Goal: Task Accomplishment & Management: Use online tool/utility

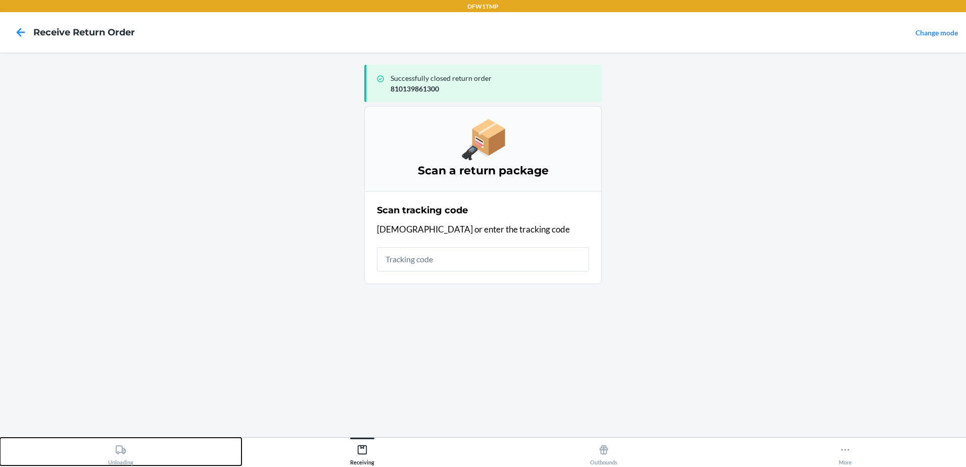
click at [124, 459] on div "Unloading" at bounding box center [120, 452] width 25 height 25
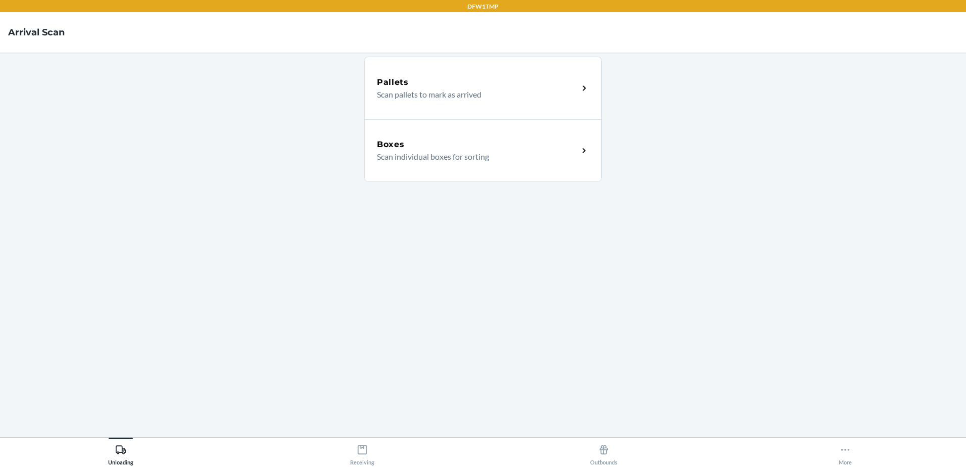
click at [479, 139] on div "Boxes Scan individual boxes for sorting" at bounding box center [482, 150] width 237 height 63
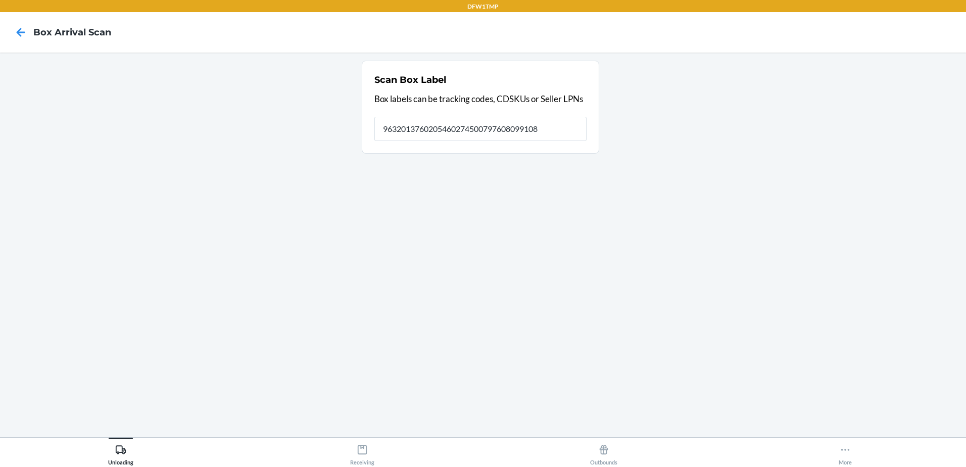
type input "9632013760205460274500797608099108"
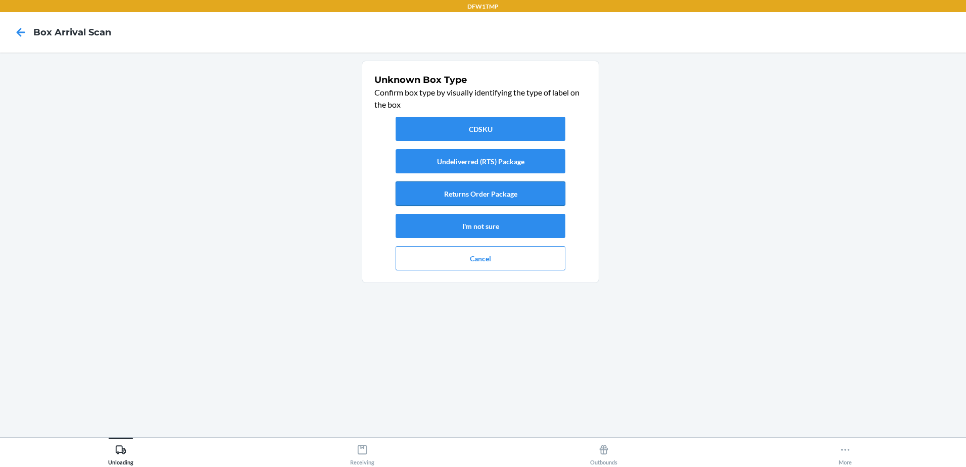
click at [436, 200] on button "Returns Order Package" at bounding box center [480, 193] width 170 height 24
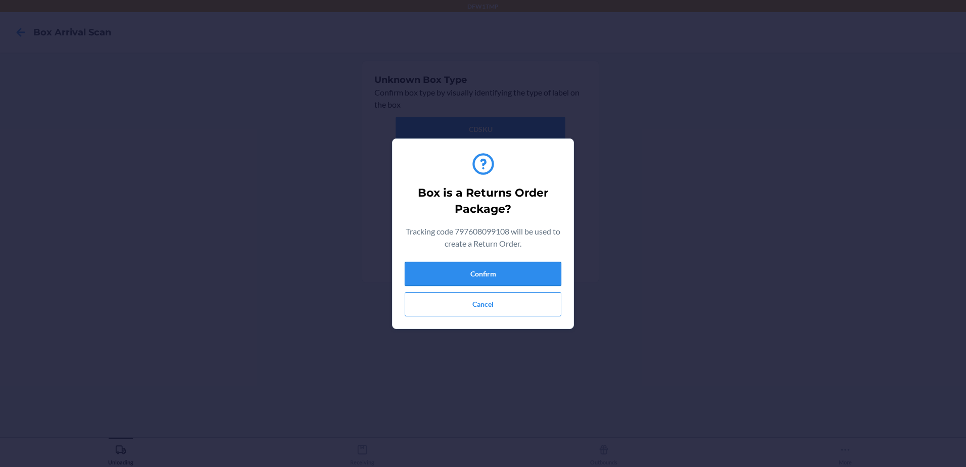
click at [497, 273] on button "Confirm" at bounding box center [482, 274] width 157 height 24
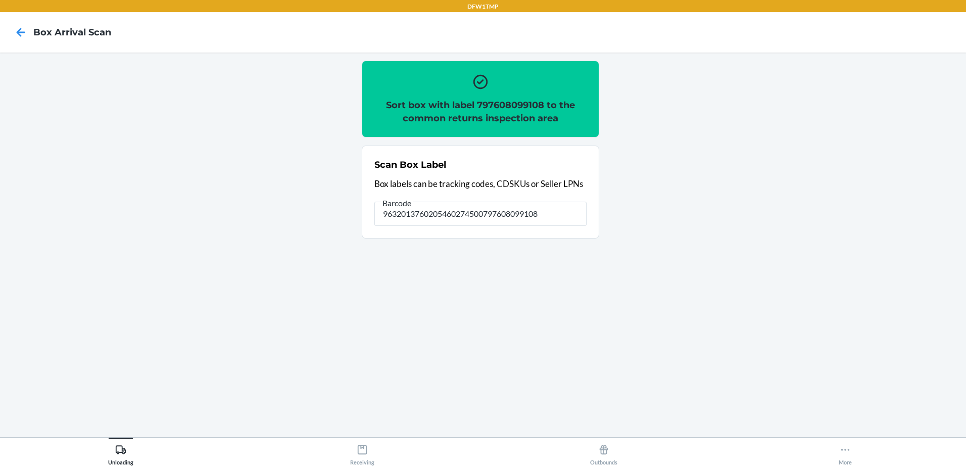
type input "9632013760205460274500797608099108"
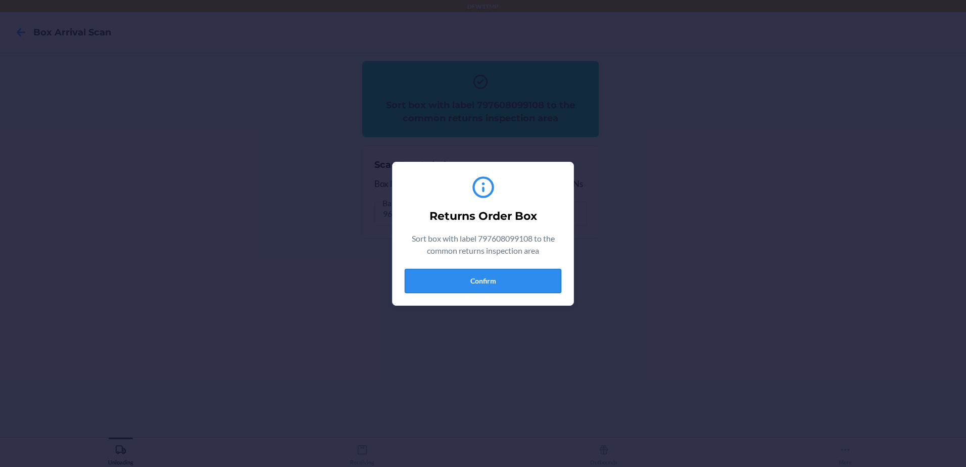
click at [439, 279] on button "Confirm" at bounding box center [482, 281] width 157 height 24
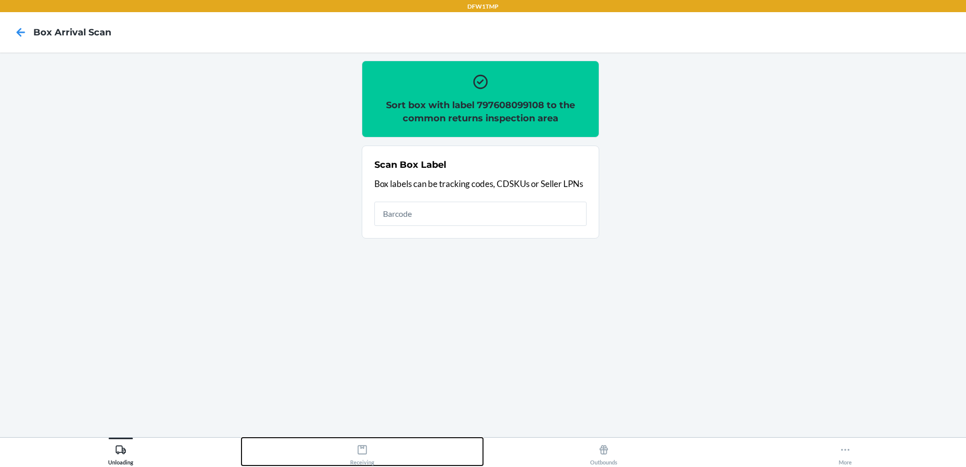
click at [350, 461] on div "Receiving" at bounding box center [362, 452] width 24 height 25
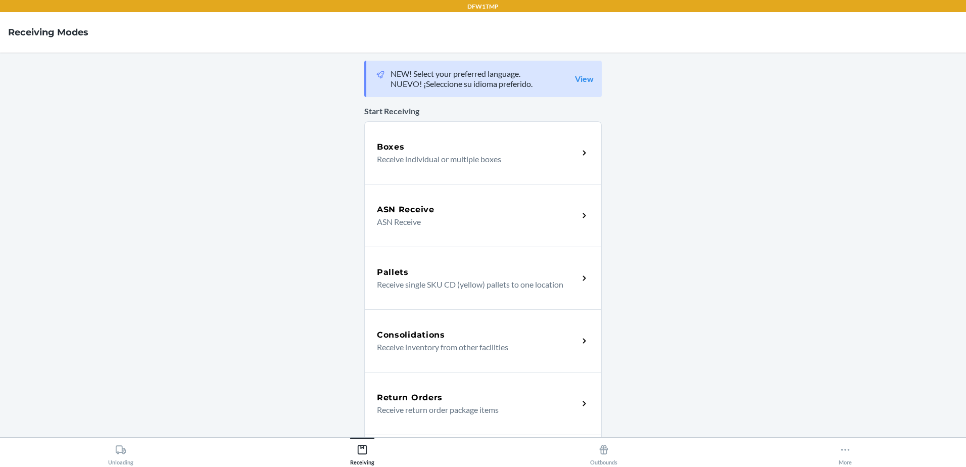
click at [429, 411] on p "Receive return order package items" at bounding box center [473, 409] width 193 height 12
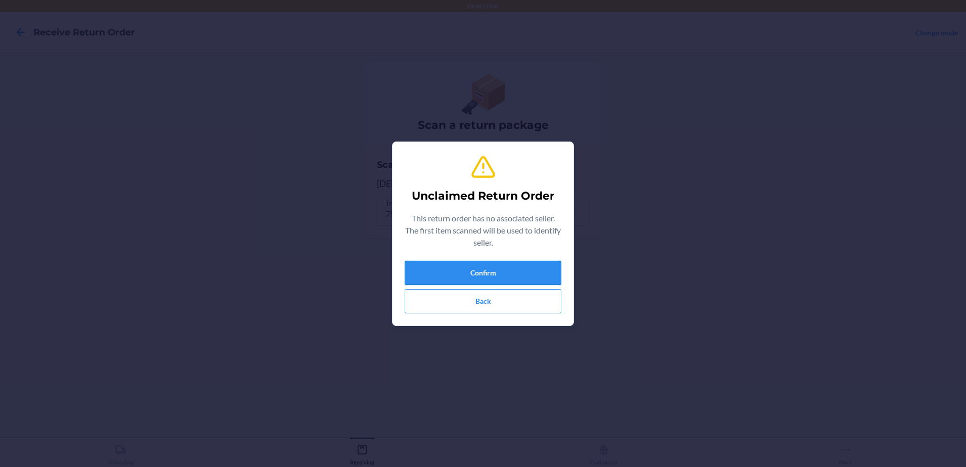
click at [468, 277] on button "Confirm" at bounding box center [482, 273] width 157 height 24
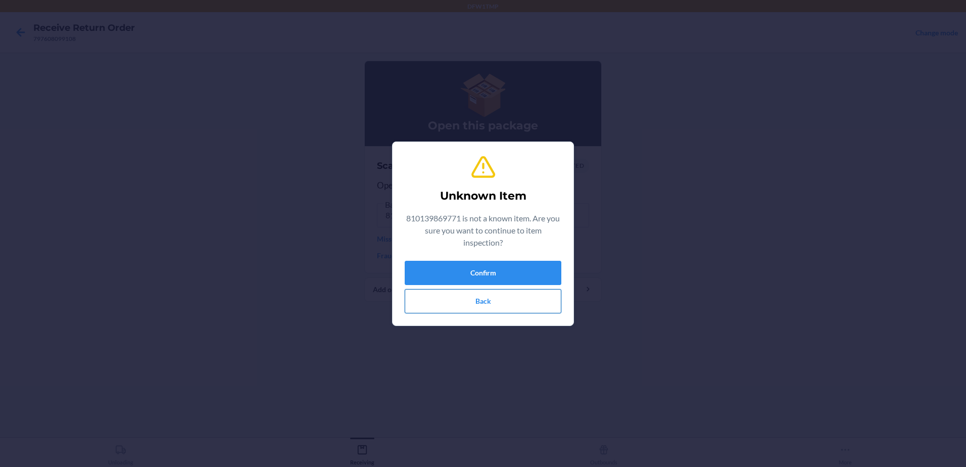
click at [463, 298] on button "Back" at bounding box center [482, 301] width 157 height 24
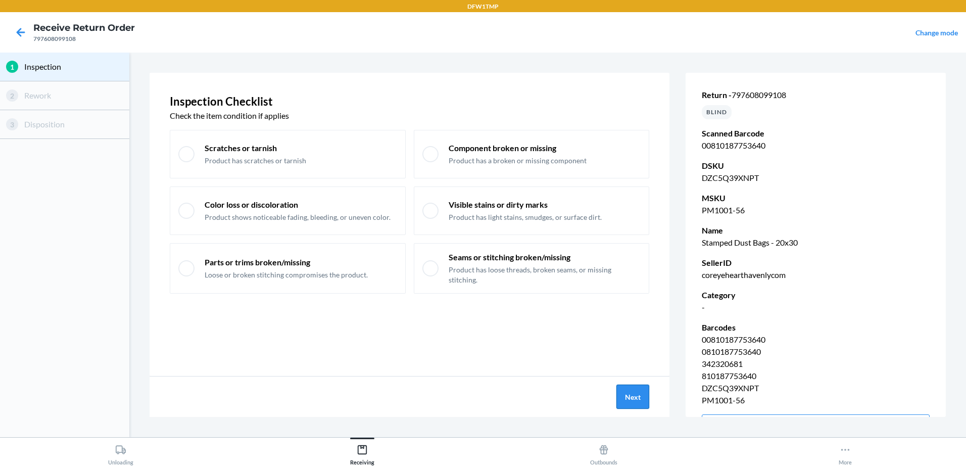
click at [636, 393] on button "Next" at bounding box center [632, 396] width 33 height 24
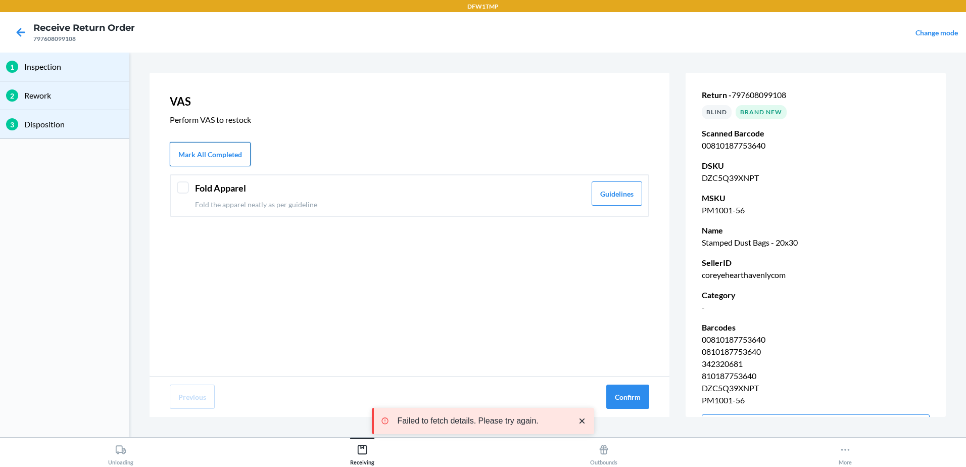
click at [185, 159] on button "Mark All Completed" at bounding box center [210, 154] width 81 height 24
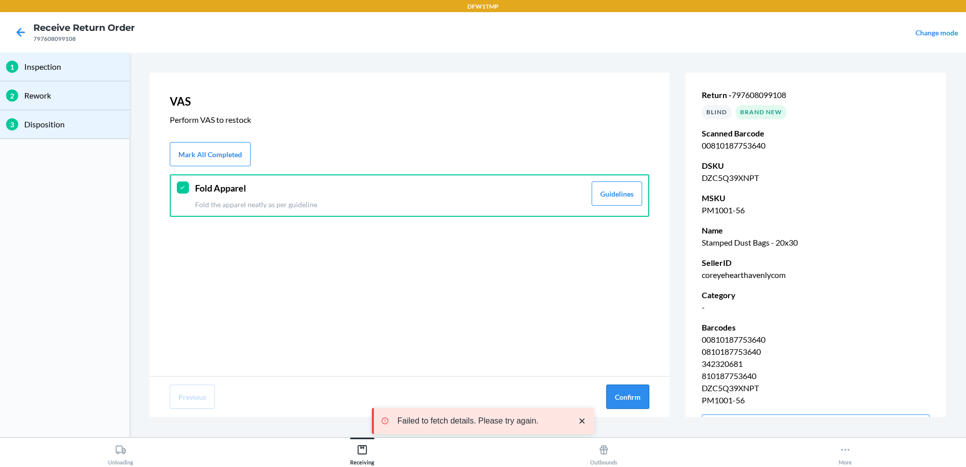
click at [626, 401] on button "Confirm" at bounding box center [627, 396] width 43 height 24
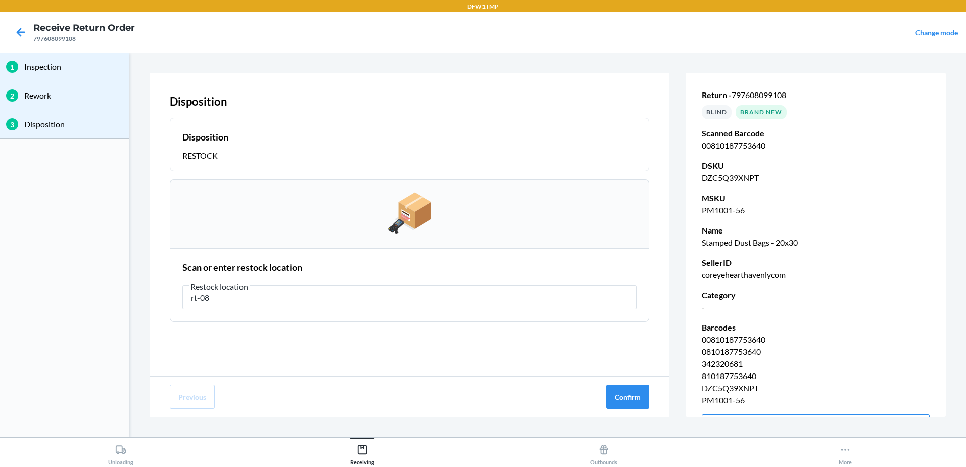
type input "rt-08"
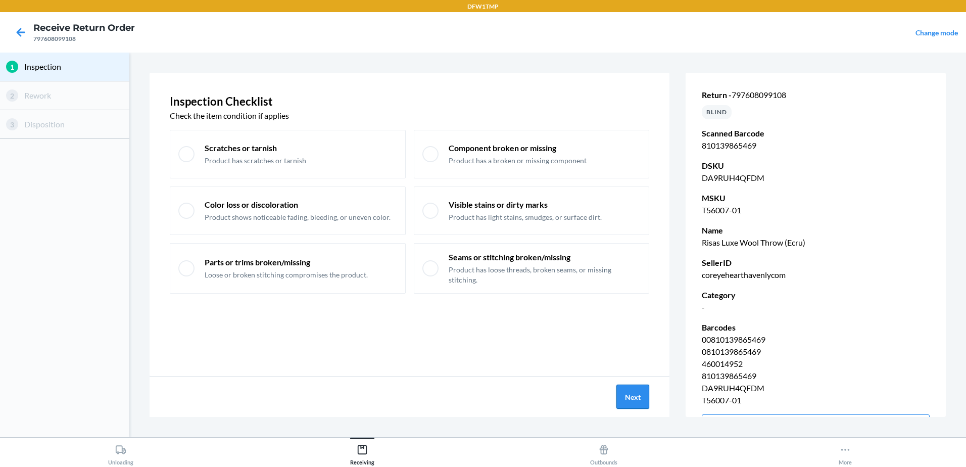
click at [636, 396] on button "Next" at bounding box center [632, 396] width 33 height 24
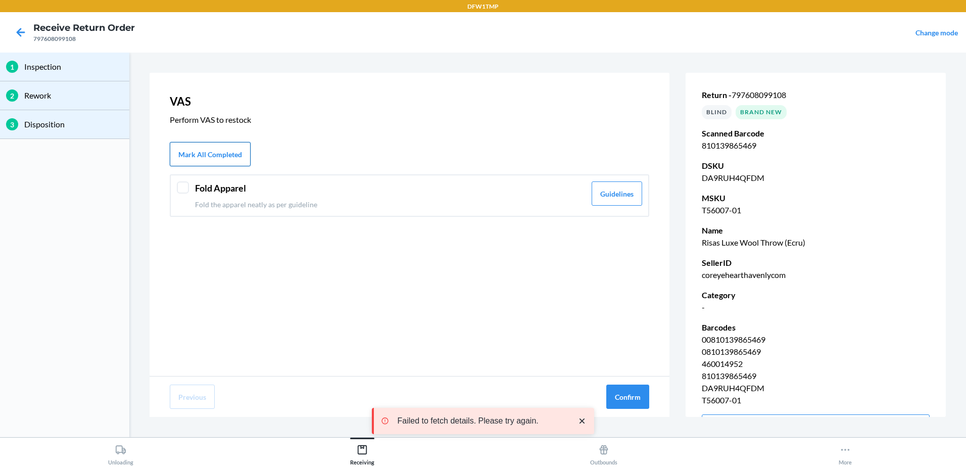
click at [192, 154] on button "Mark All Completed" at bounding box center [210, 154] width 81 height 24
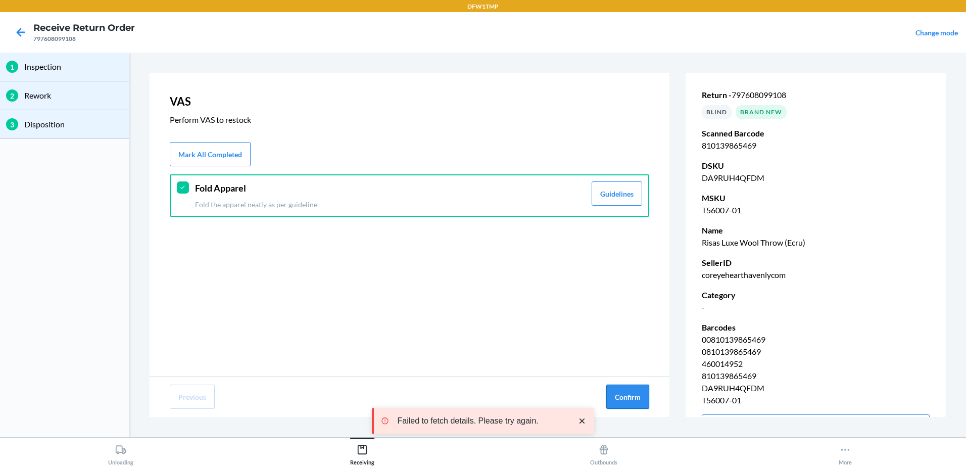
click at [619, 396] on button "Confirm" at bounding box center [627, 396] width 43 height 24
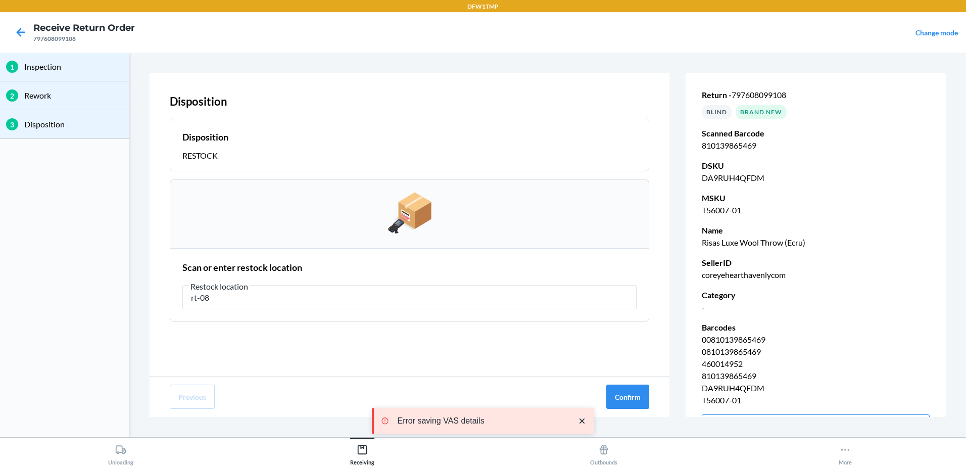
type input "rt-08"
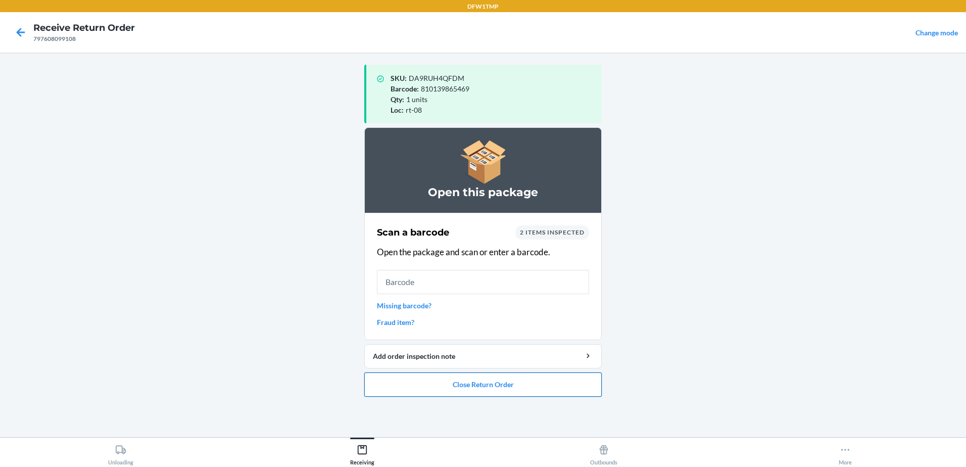
click at [555, 387] on button "Close Return Order" at bounding box center [482, 384] width 237 height 24
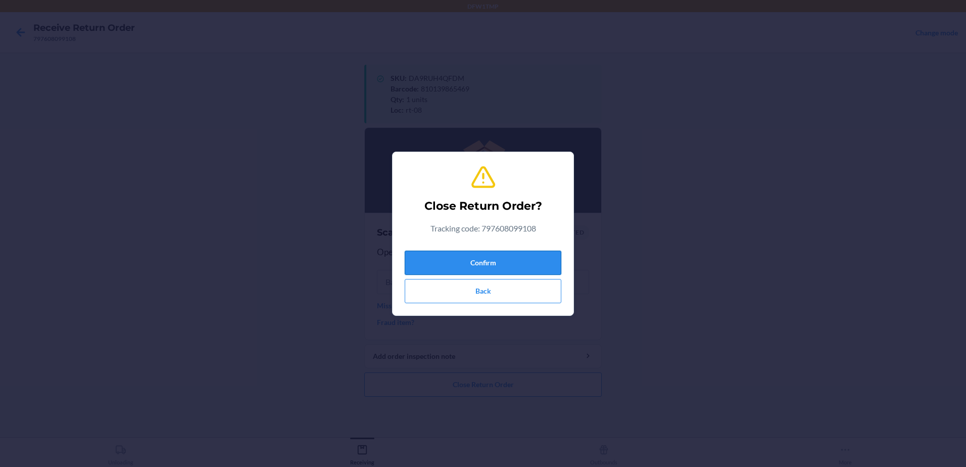
click at [444, 262] on button "Confirm" at bounding box center [482, 262] width 157 height 24
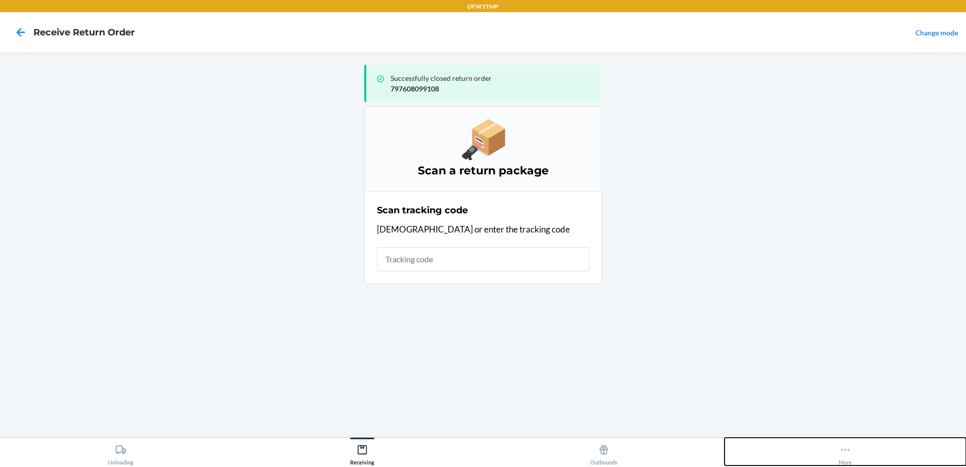
click at [843, 450] on icon at bounding box center [844, 449] width 11 height 11
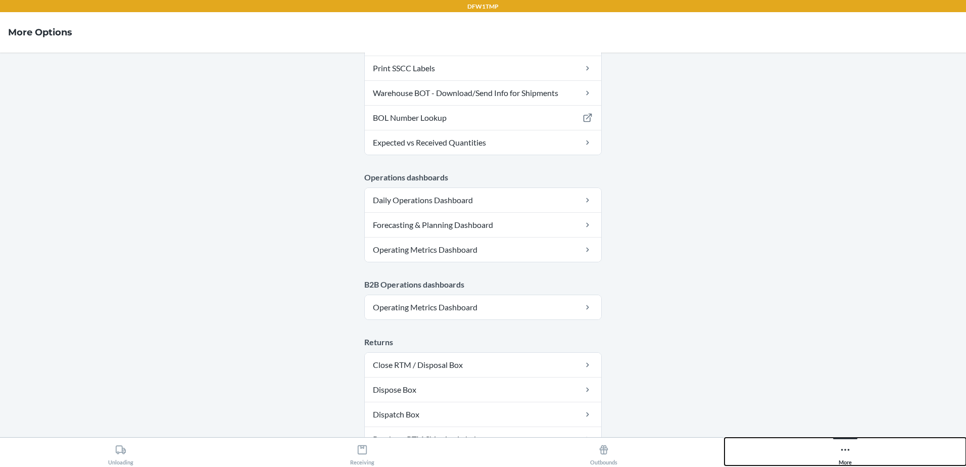
scroll to position [504, 0]
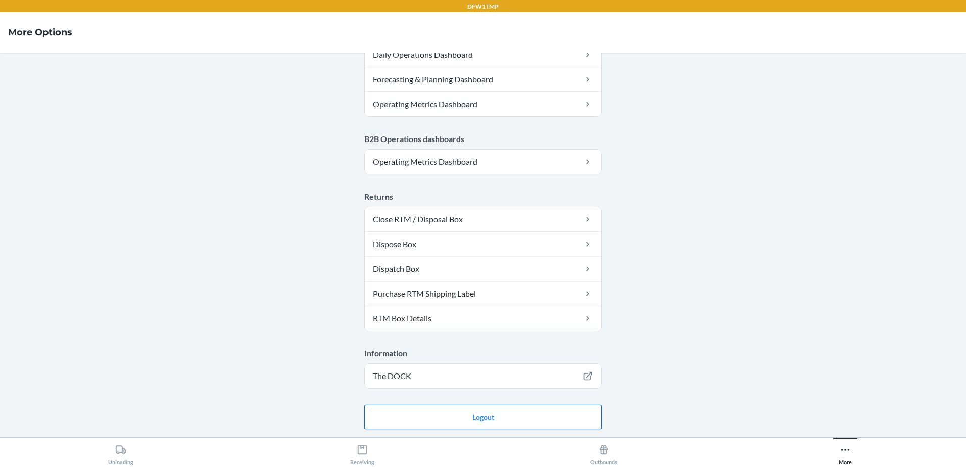
click at [565, 413] on button "Logout" at bounding box center [482, 416] width 237 height 24
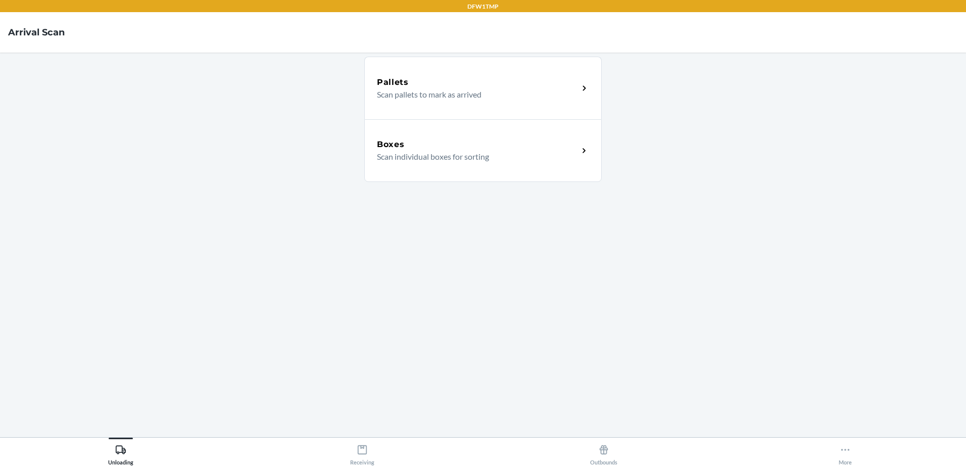
click at [453, 144] on div "Boxes" at bounding box center [477, 144] width 201 height 12
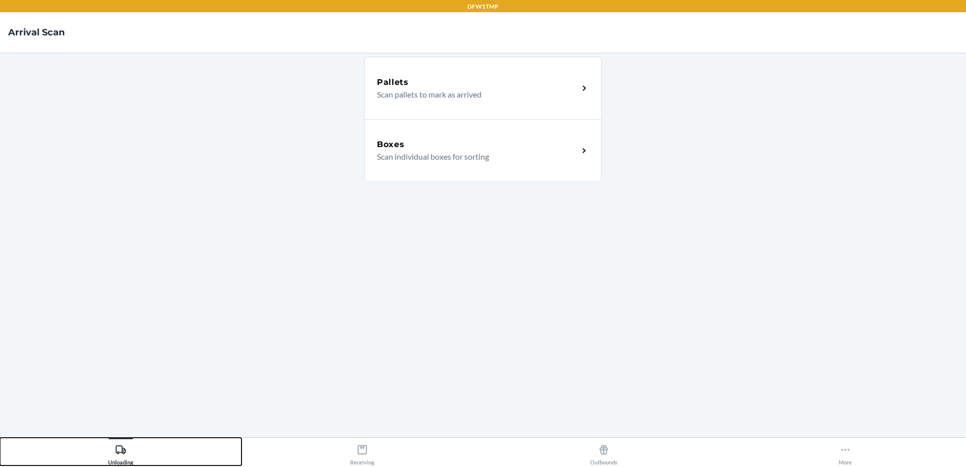
click at [130, 442] on div "Unloading" at bounding box center [120, 452] width 25 height 25
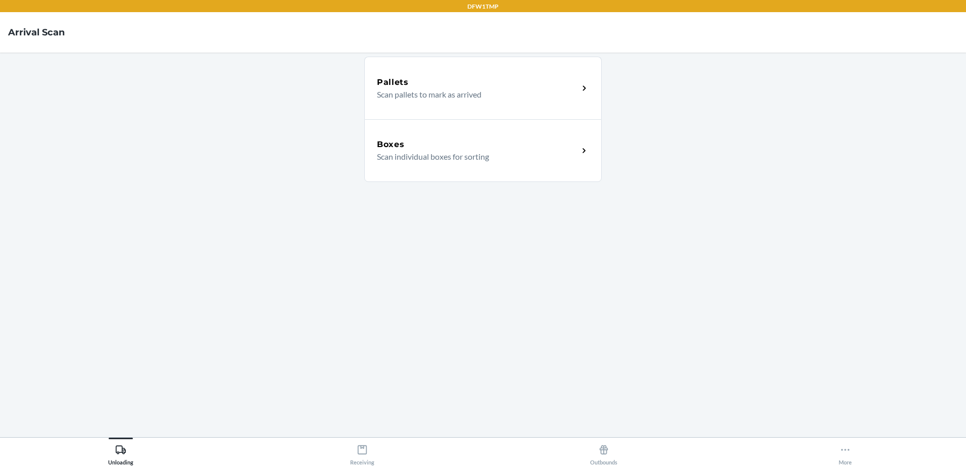
click at [467, 162] on p "Scan individual boxes for sorting" at bounding box center [473, 156] width 193 height 12
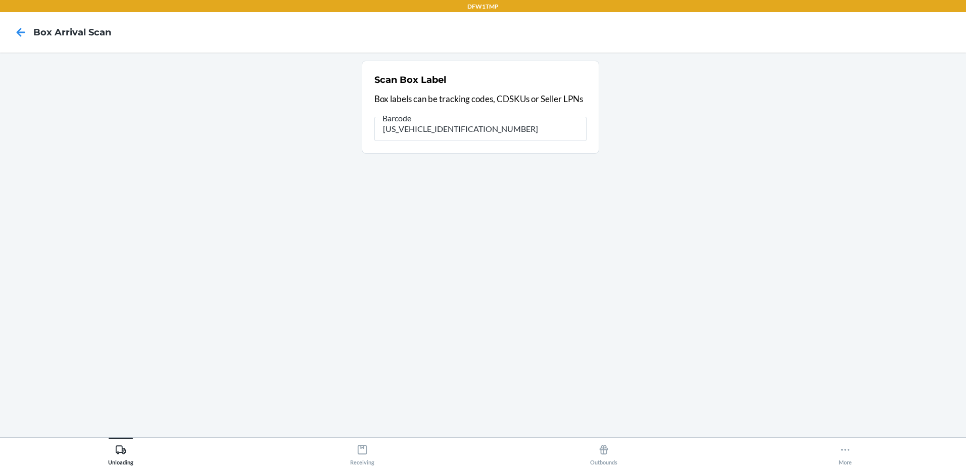
type input "1ZV27J350316525017"
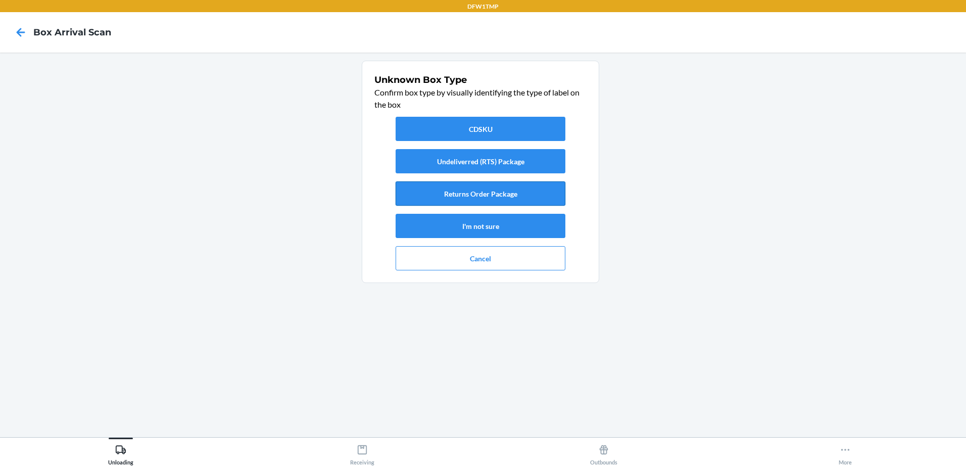
click at [503, 197] on button "Returns Order Package" at bounding box center [480, 193] width 170 height 24
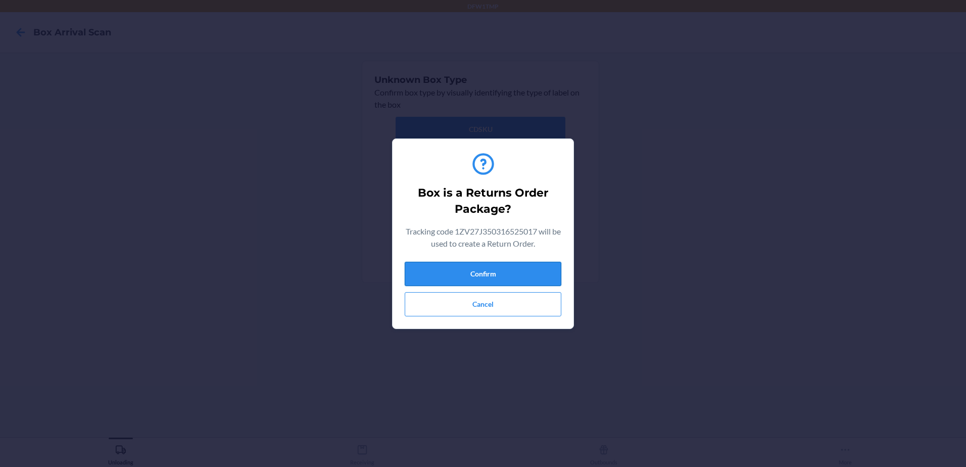
click at [448, 278] on button "Confirm" at bounding box center [482, 274] width 157 height 24
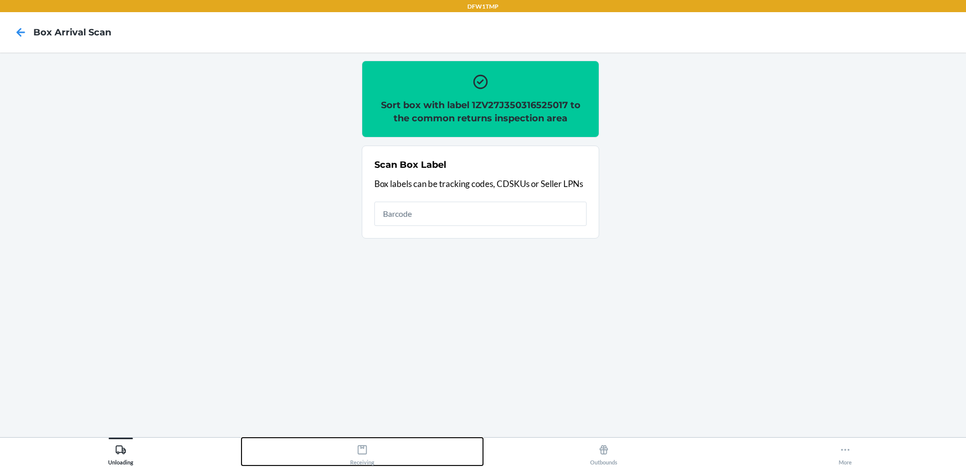
click at [362, 453] on icon at bounding box center [362, 449] width 11 height 11
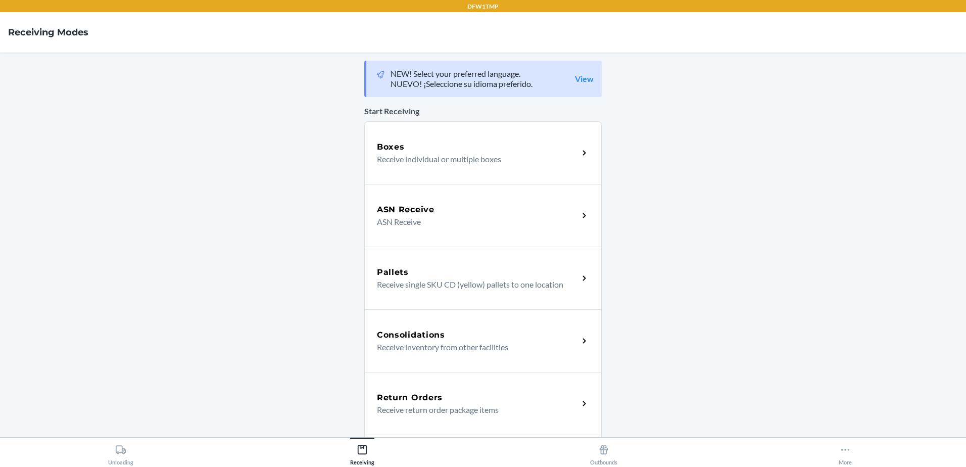
click at [430, 405] on p "Receive return order package items" at bounding box center [473, 409] width 193 height 12
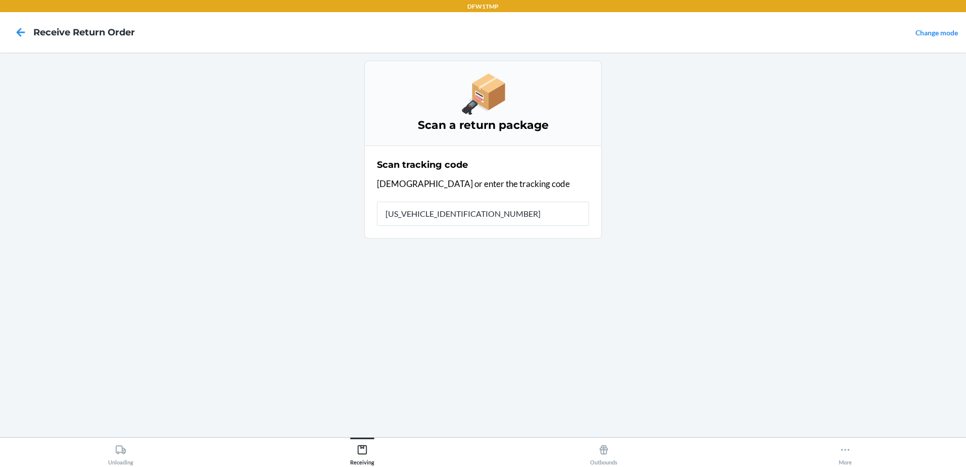
type input "1ZV27J350316525017"
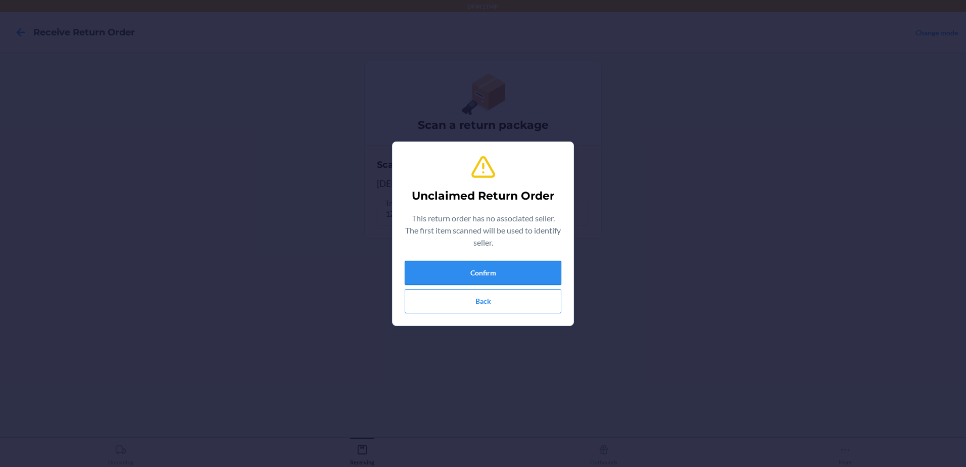
click at [492, 275] on button "Confirm" at bounding box center [482, 273] width 157 height 24
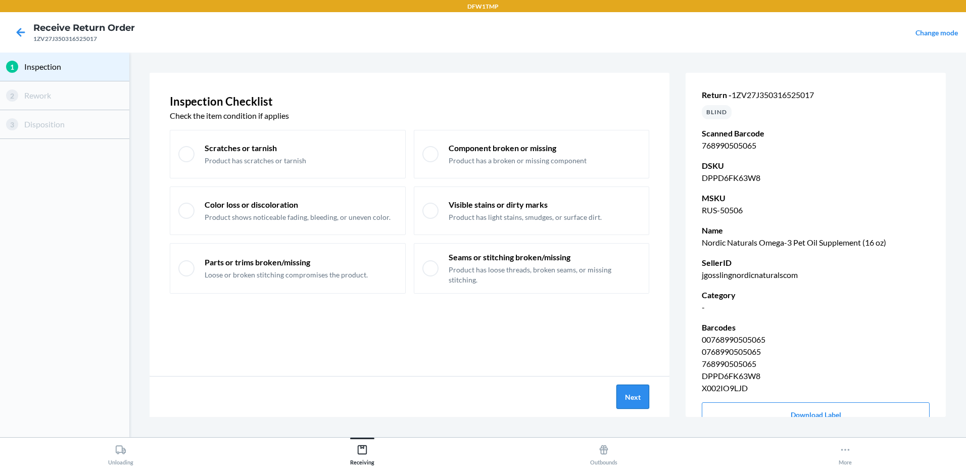
click at [628, 397] on button "Next" at bounding box center [632, 396] width 33 height 24
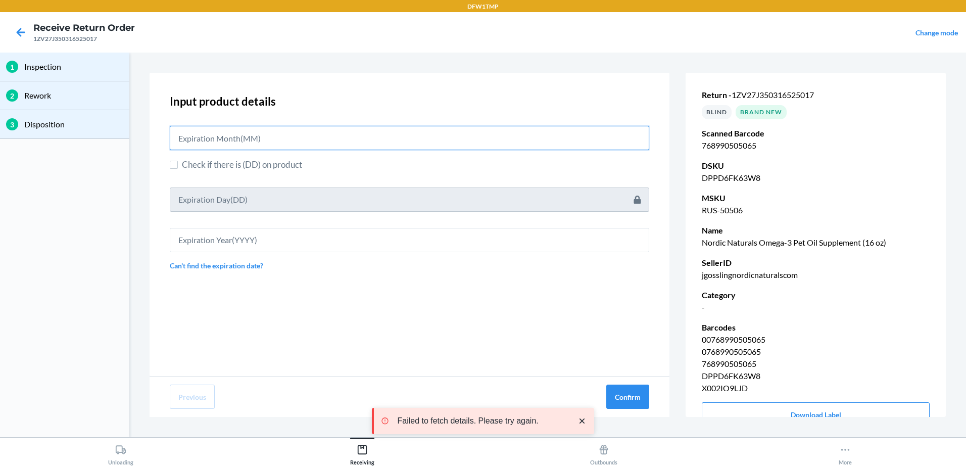
click at [248, 136] on input "text" at bounding box center [409, 138] width 479 height 24
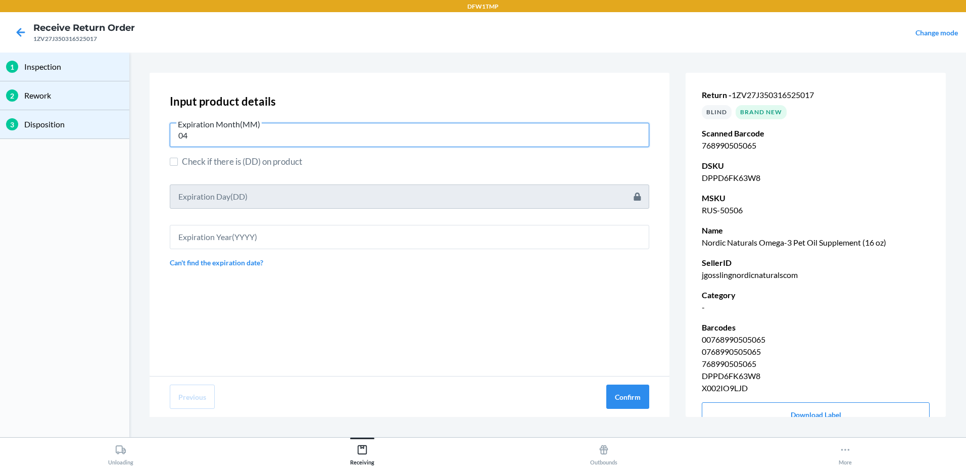
type input "04"
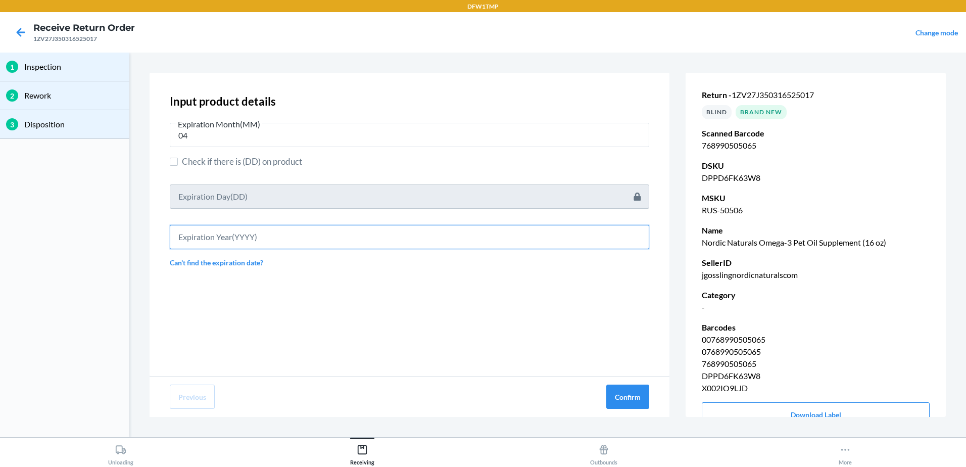
click at [243, 241] on input "text" at bounding box center [409, 237] width 479 height 24
type input "2028"
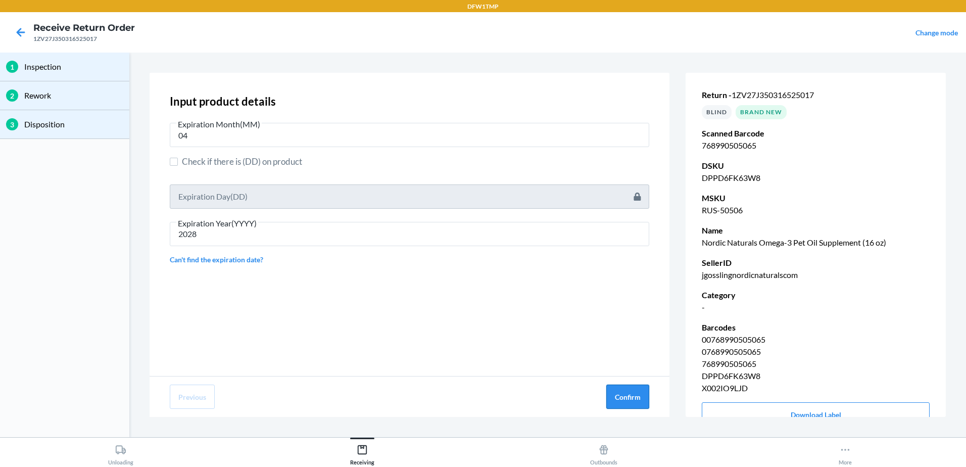
click at [635, 400] on button "Confirm" at bounding box center [627, 396] width 43 height 24
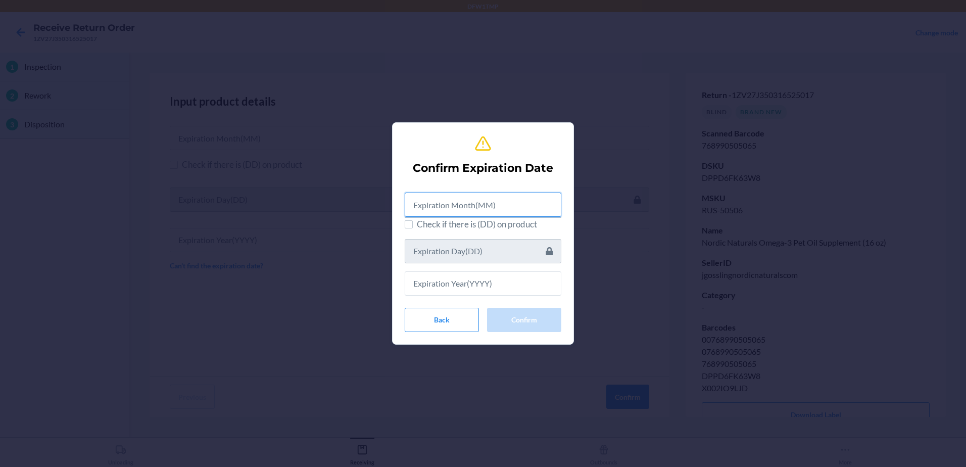
click at [498, 210] on input "text" at bounding box center [482, 204] width 157 height 24
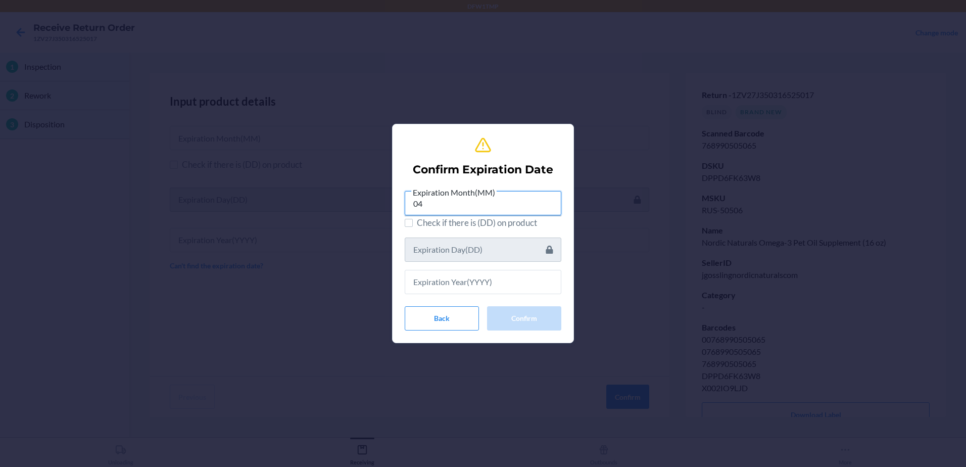
type input "04"
click at [430, 281] on input "text" at bounding box center [482, 282] width 157 height 24
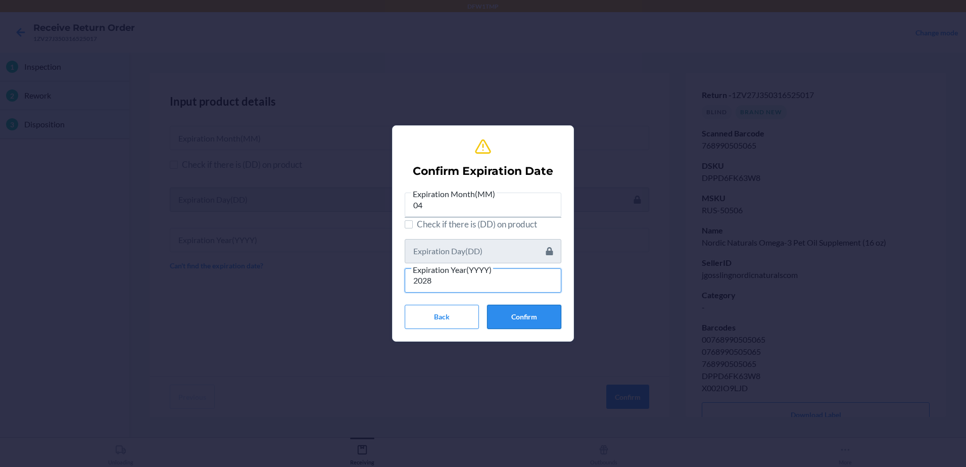
type input "2028"
click at [510, 311] on button "Confirm" at bounding box center [524, 317] width 74 height 24
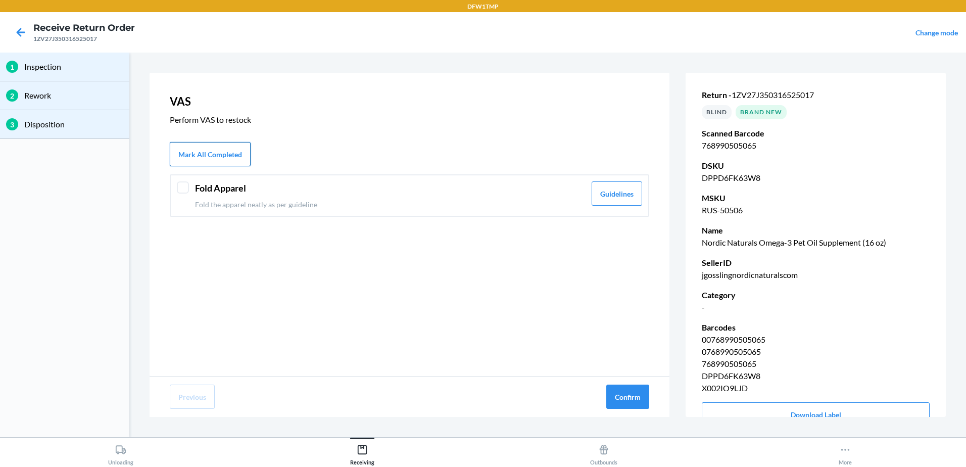
click at [221, 155] on button "Mark All Completed" at bounding box center [210, 154] width 81 height 24
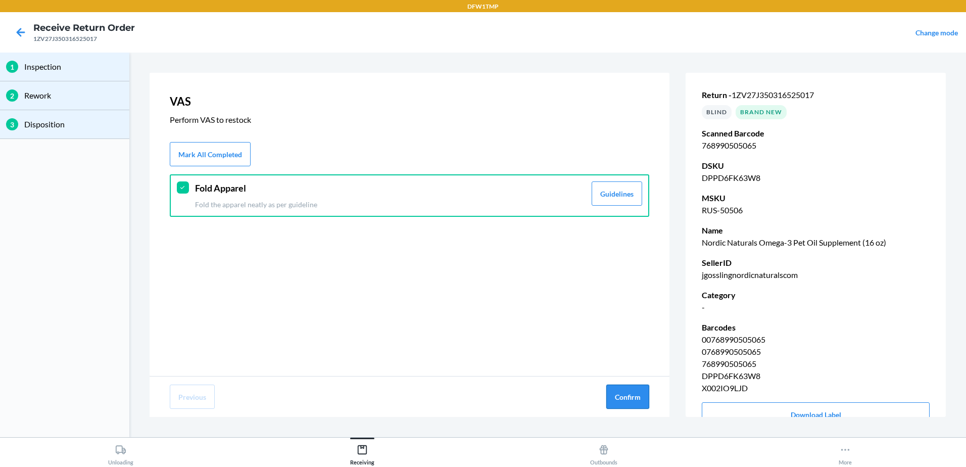
click at [624, 395] on button "Confirm" at bounding box center [627, 396] width 43 height 24
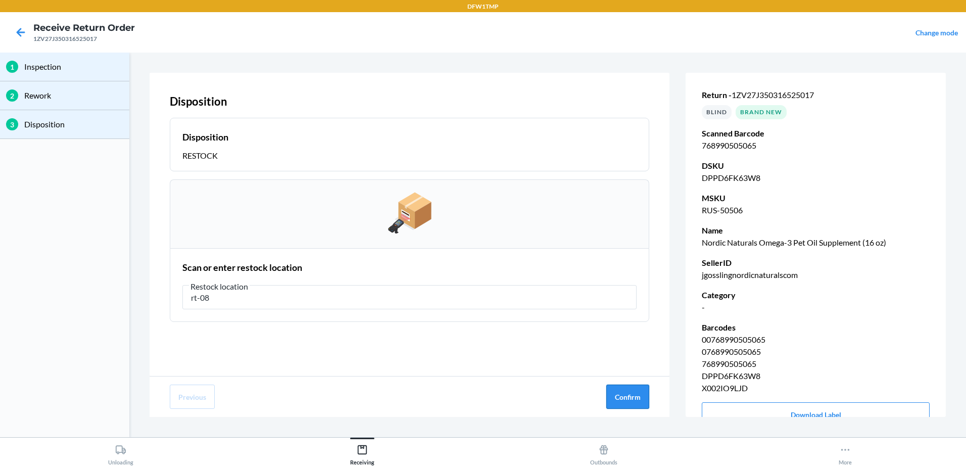
type input "rt-08"
click at [622, 395] on button "Confirm" at bounding box center [627, 396] width 43 height 24
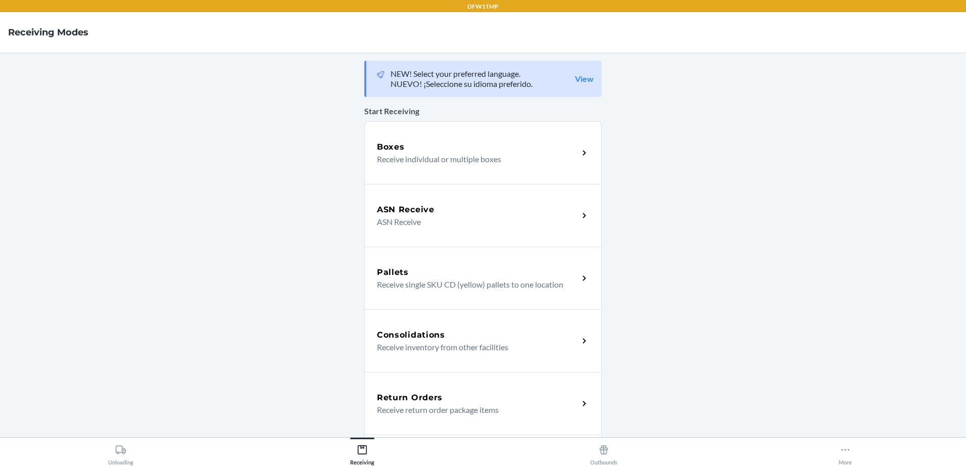
click at [392, 412] on p "Receive return order package items" at bounding box center [473, 409] width 193 height 12
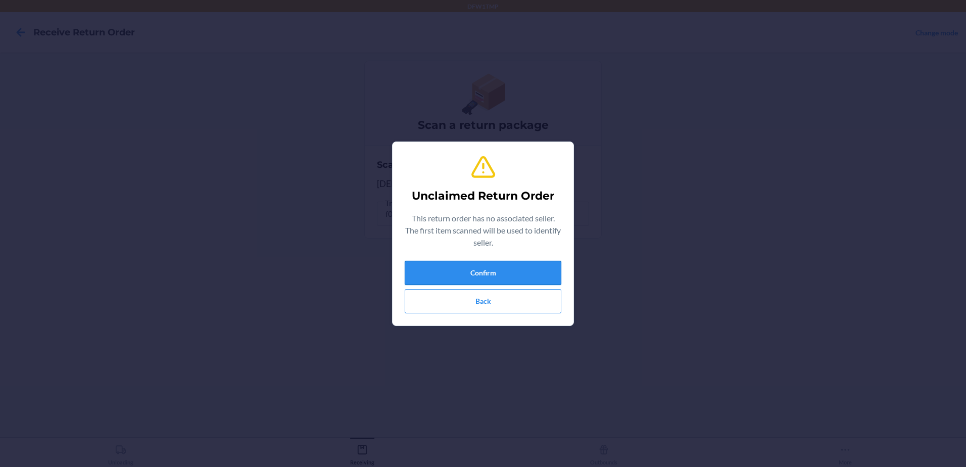
click at [538, 280] on button "Confirm" at bounding box center [482, 273] width 157 height 24
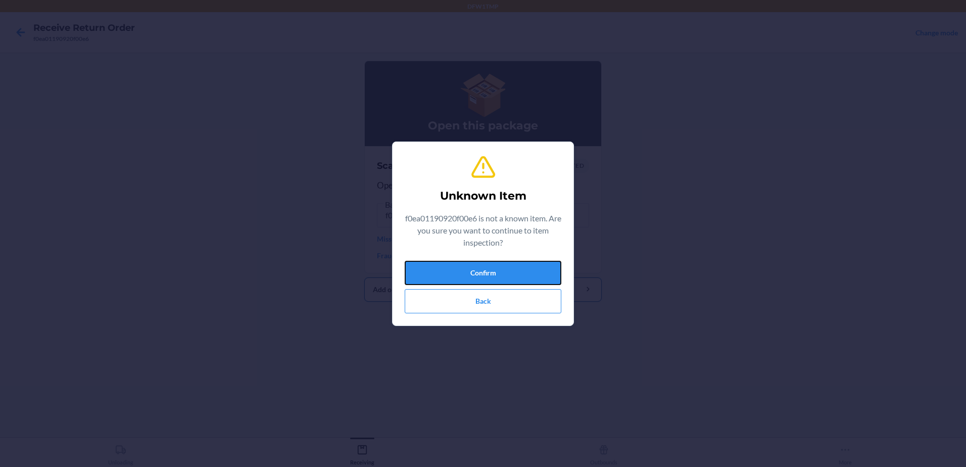
click at [460, 269] on button "Confirm" at bounding box center [482, 273] width 157 height 24
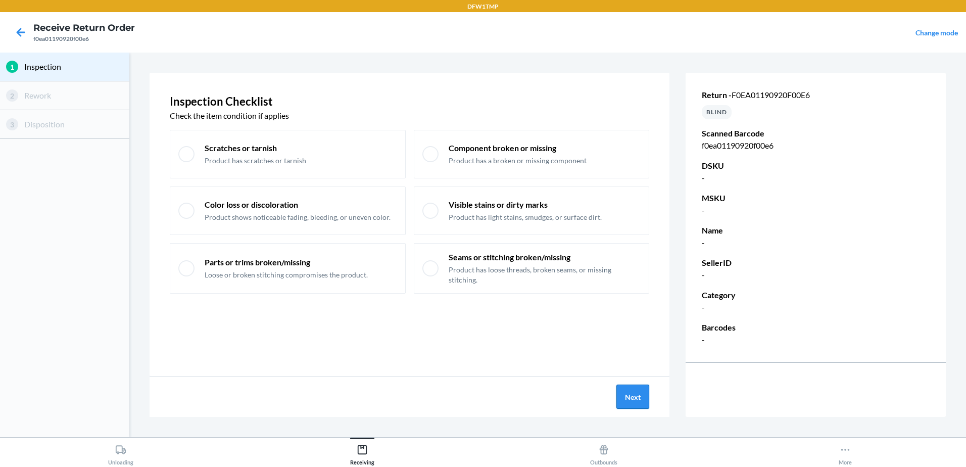
click at [641, 393] on button "Next" at bounding box center [632, 396] width 33 height 24
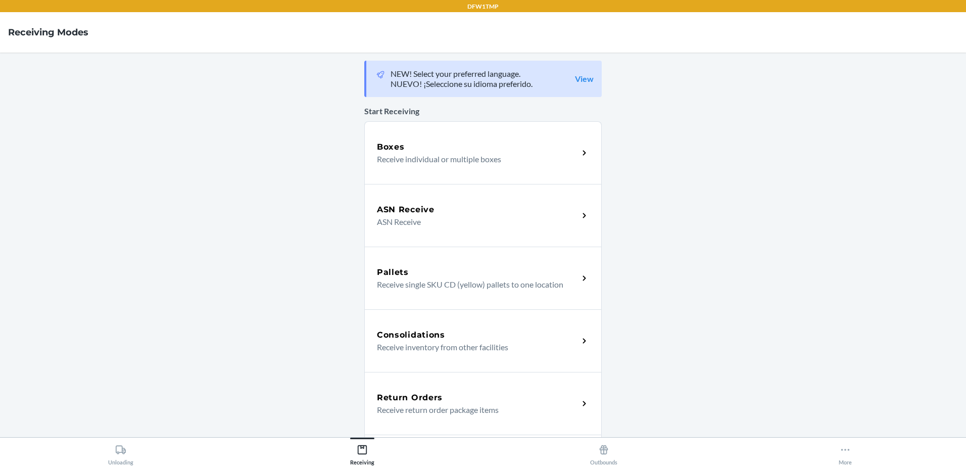
click at [420, 398] on h5 "Return Orders" at bounding box center [410, 397] width 66 height 12
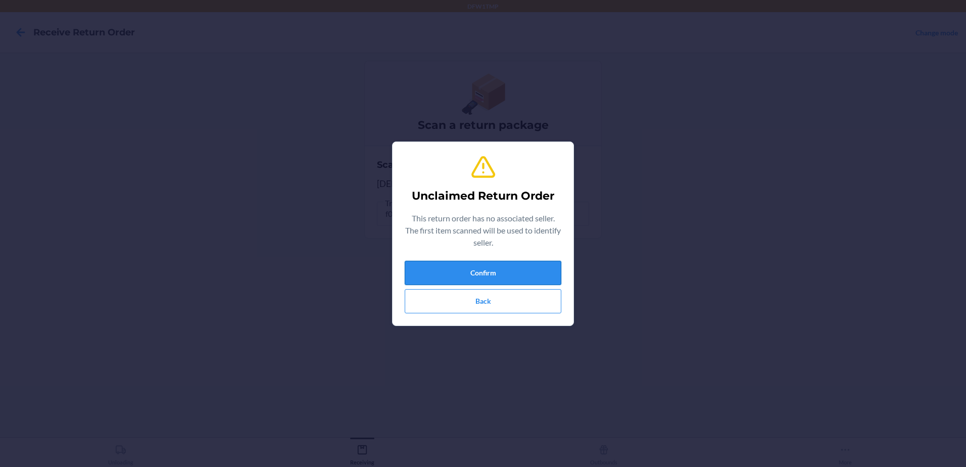
click at [476, 274] on button "Confirm" at bounding box center [482, 273] width 157 height 24
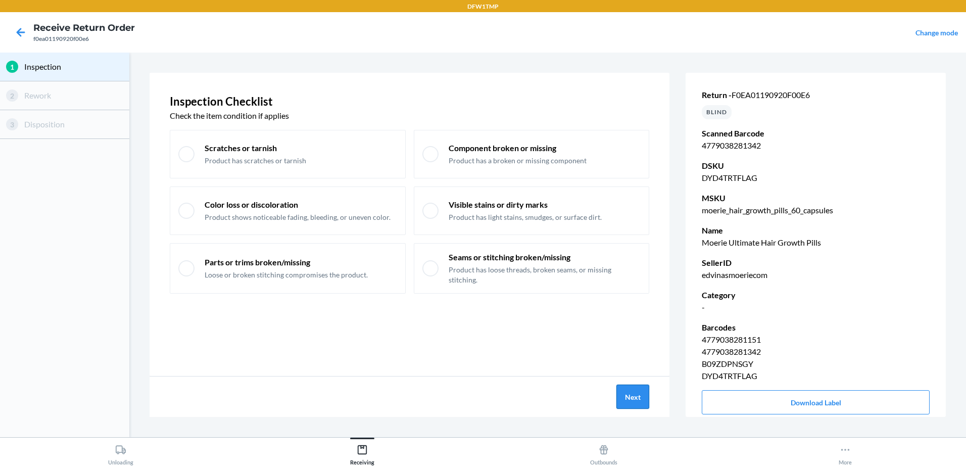
click at [637, 393] on button "Next" at bounding box center [632, 396] width 33 height 24
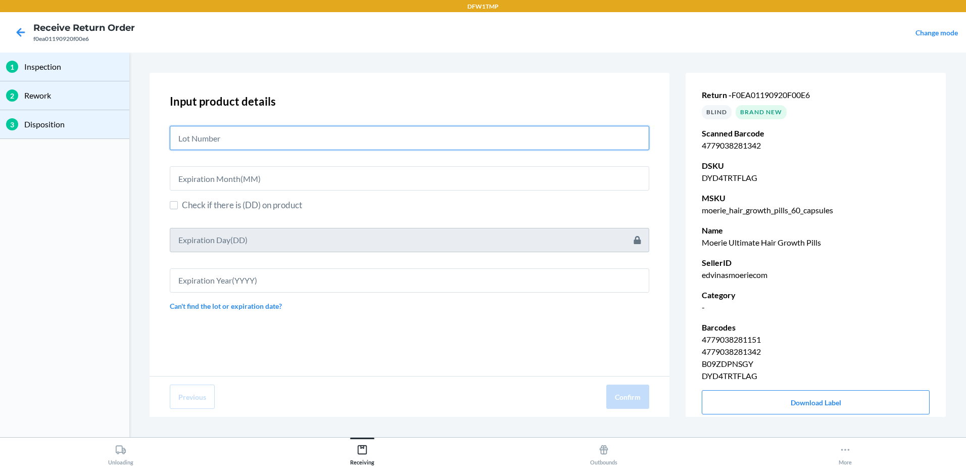
click at [314, 136] on input "text" at bounding box center [409, 138] width 479 height 24
type input "25033101-02"
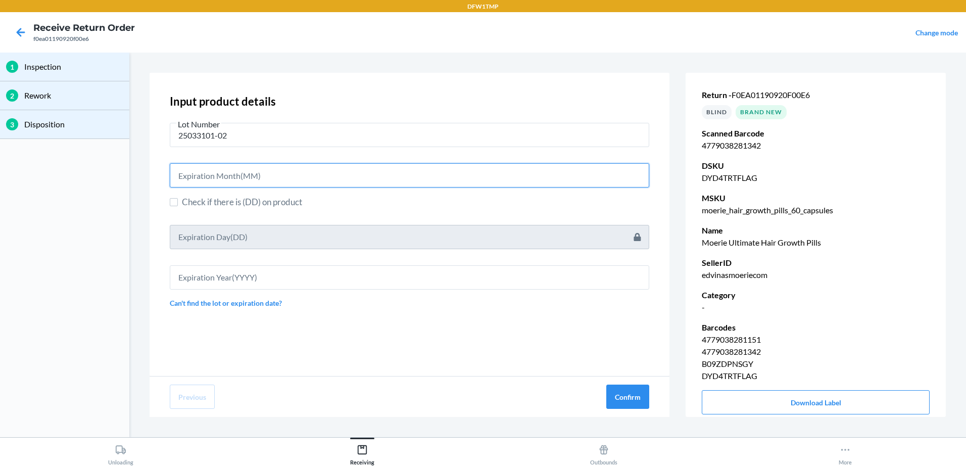
click at [248, 174] on input "text" at bounding box center [409, 175] width 479 height 24
type input "03"
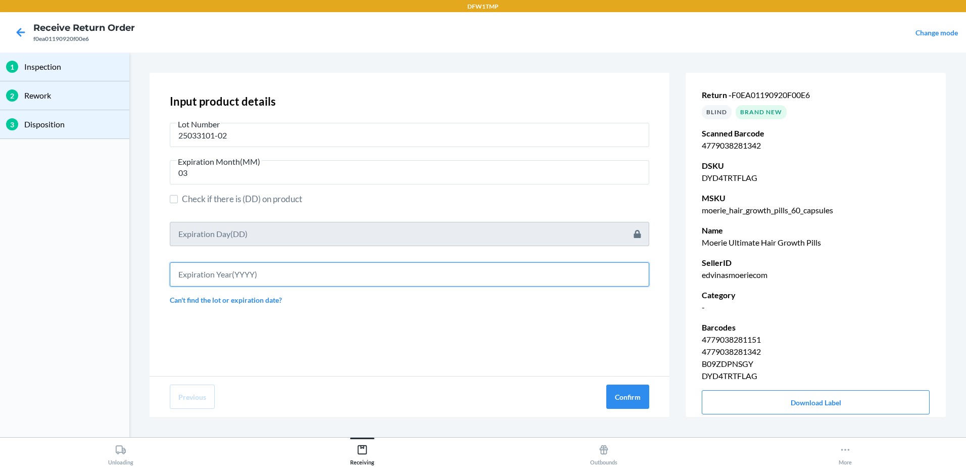
click at [219, 274] on input "text" at bounding box center [409, 274] width 479 height 24
type input "2027"
click at [627, 395] on button "Confirm" at bounding box center [627, 396] width 43 height 24
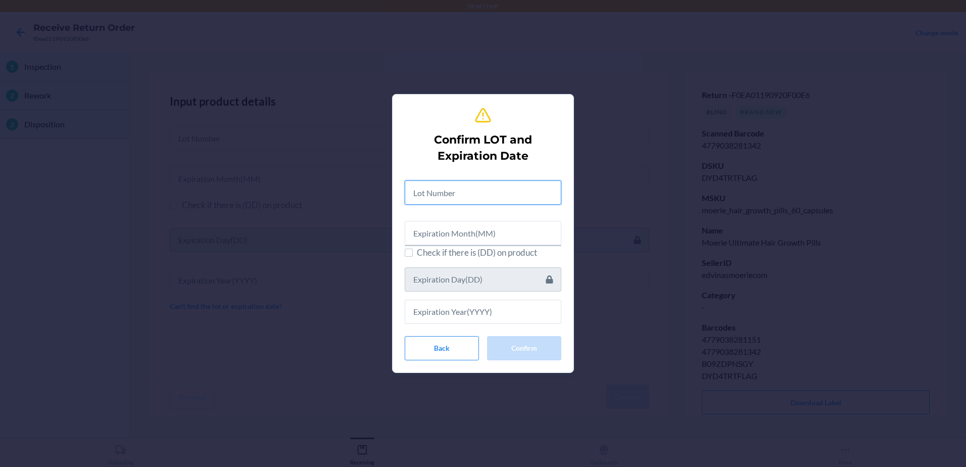
click at [464, 189] on input "text" at bounding box center [482, 192] width 157 height 24
type input "25033101-02"
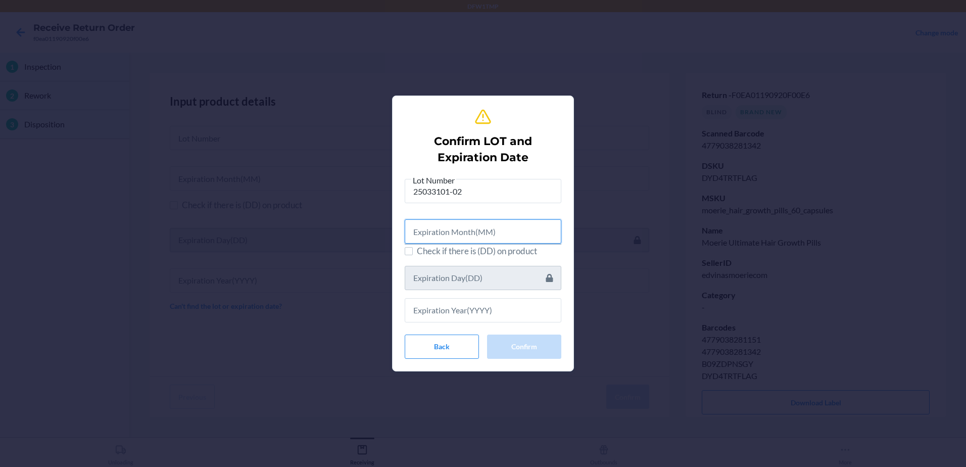
click at [468, 231] on input "text" at bounding box center [482, 231] width 157 height 24
type input "03"
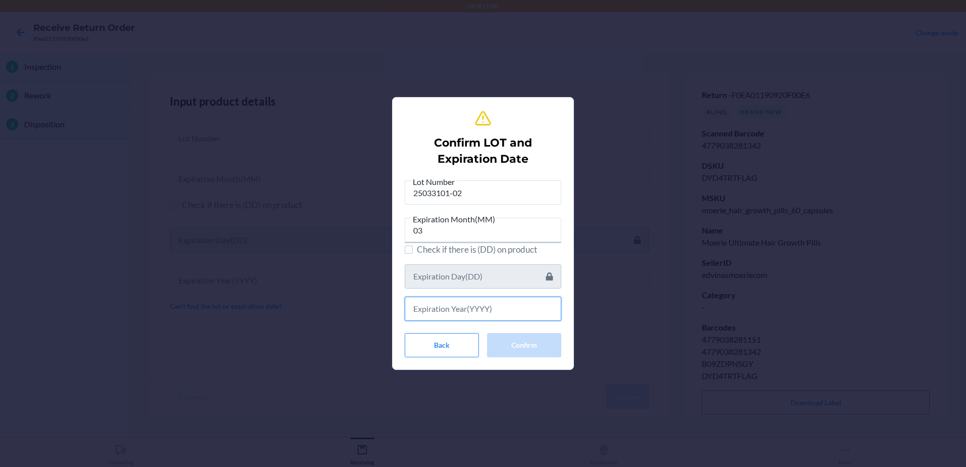
click at [445, 308] on input "text" at bounding box center [482, 308] width 157 height 24
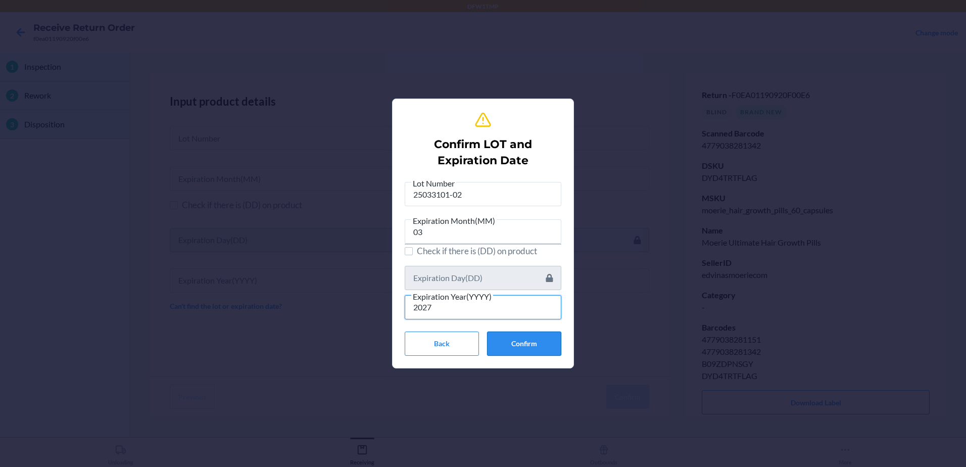
type input "2027"
click at [529, 338] on button "Confirm" at bounding box center [524, 343] width 74 height 24
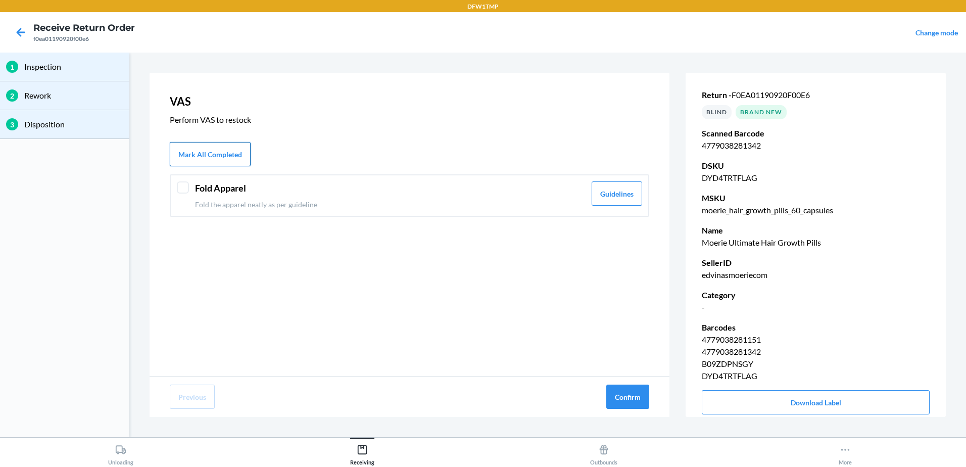
click at [201, 157] on button "Mark All Completed" at bounding box center [210, 154] width 81 height 24
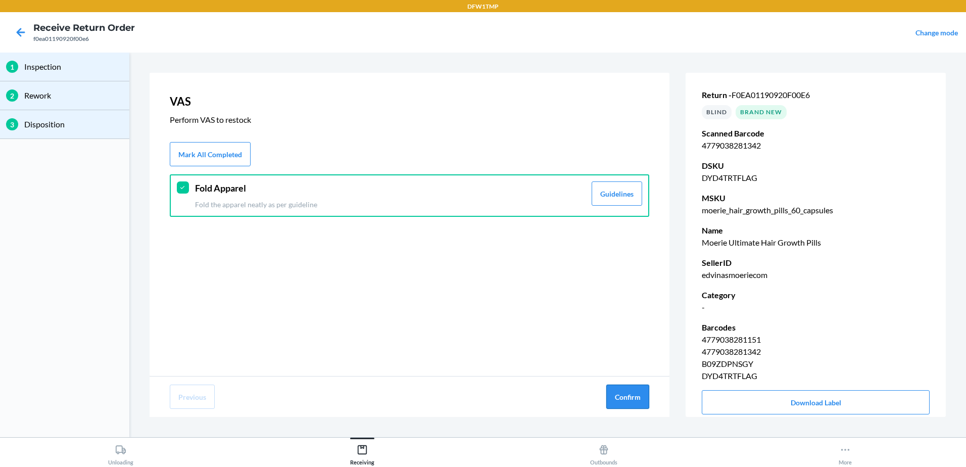
click at [634, 395] on button "Confirm" at bounding box center [627, 396] width 43 height 24
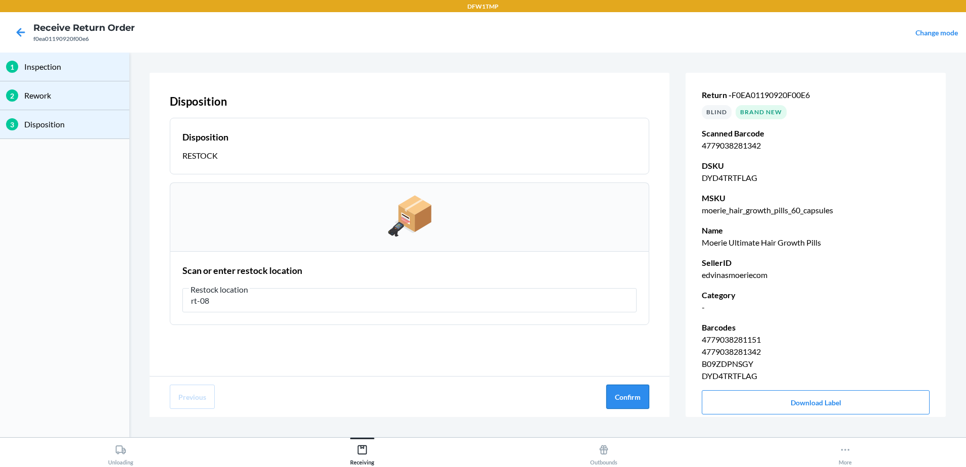
type input "rt-08"
click at [625, 399] on button "Confirm" at bounding box center [627, 396] width 43 height 24
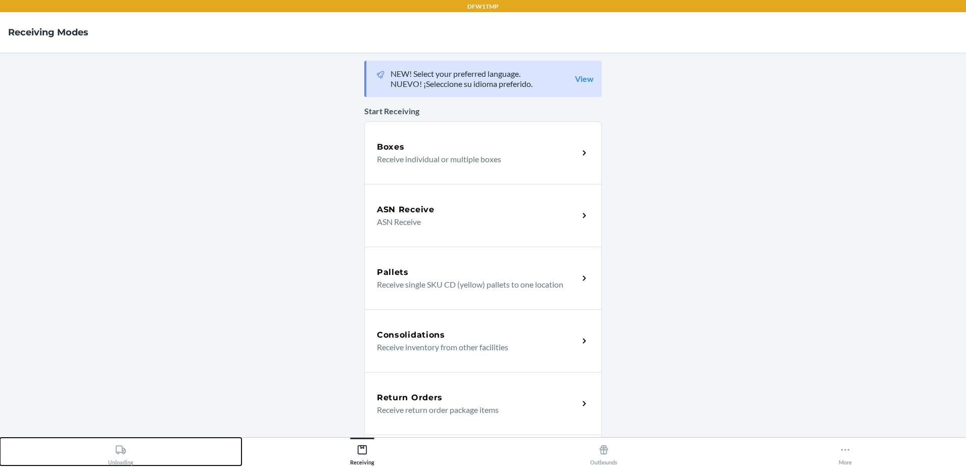
click at [121, 449] on icon at bounding box center [120, 449] width 11 height 11
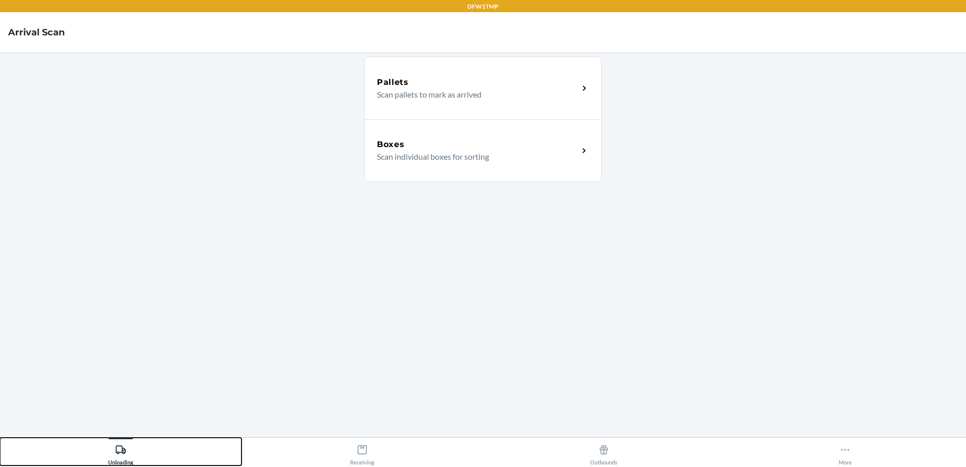
click at [0, 437] on button "Unloading" at bounding box center [120, 451] width 241 height 28
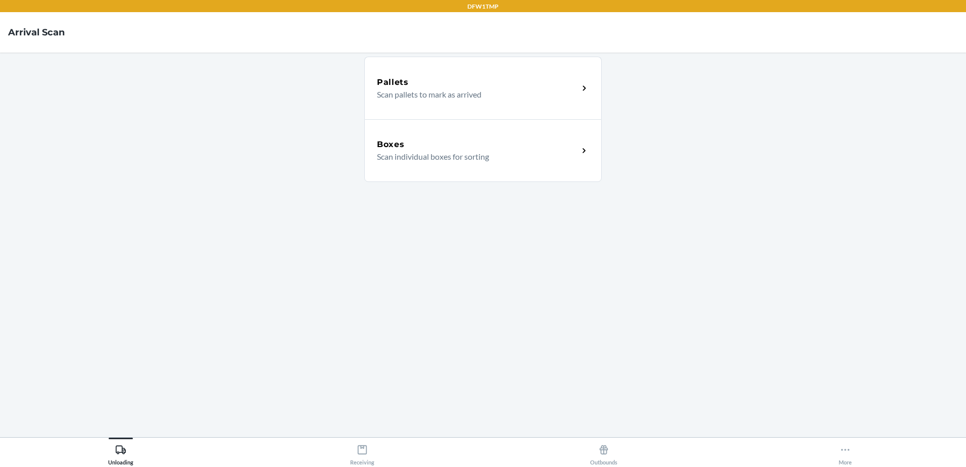
click at [413, 154] on p "Scan individual boxes for sorting" at bounding box center [473, 156] width 193 height 12
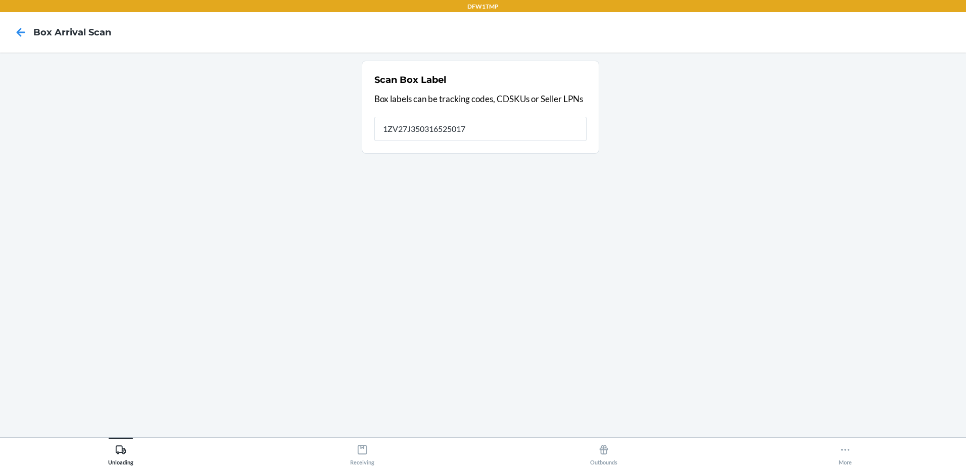
type input "1ZV27J350316525017"
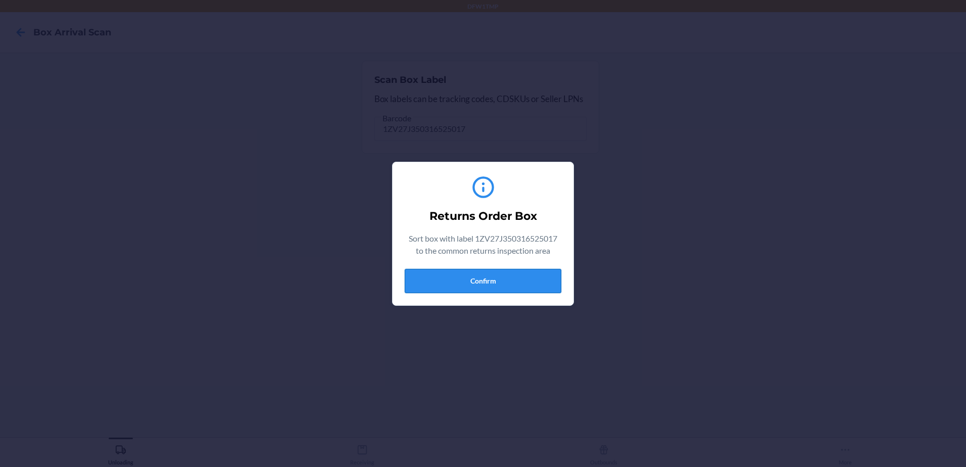
click at [504, 284] on button "Confirm" at bounding box center [482, 281] width 157 height 24
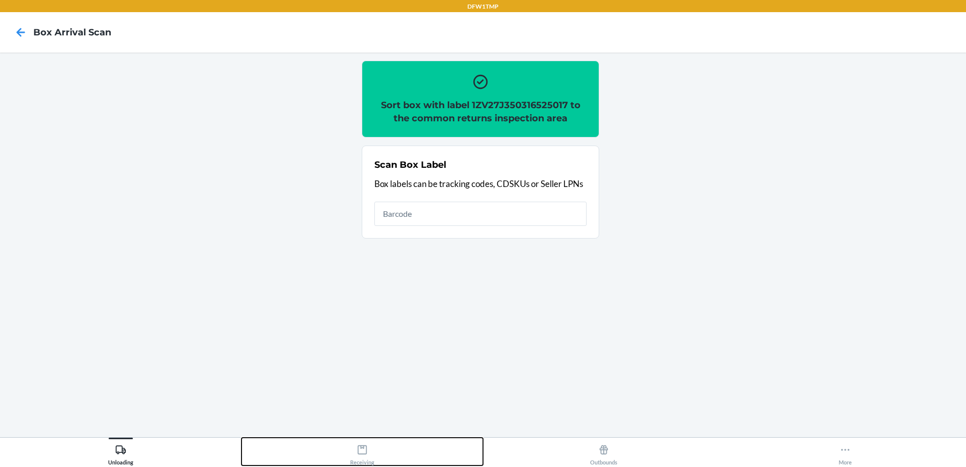
click at [356, 451] on div "Receiving" at bounding box center [362, 452] width 24 height 25
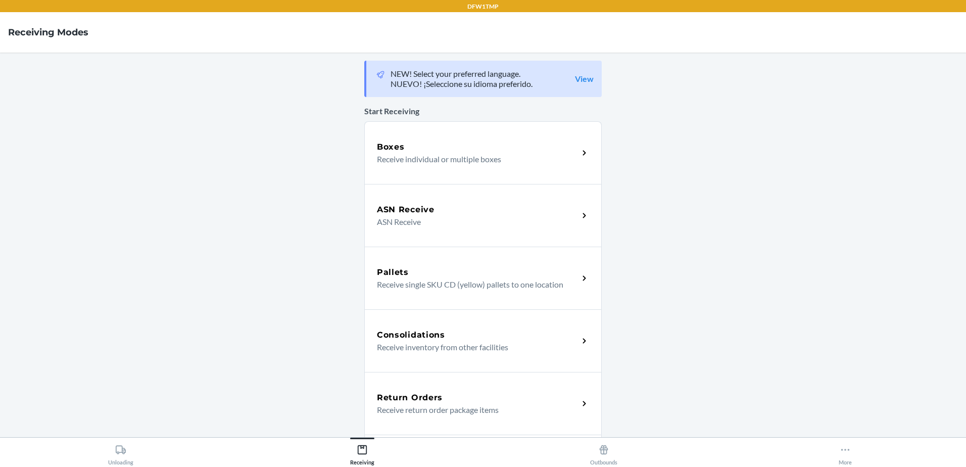
click at [421, 399] on h5 "Return Orders" at bounding box center [410, 397] width 66 height 12
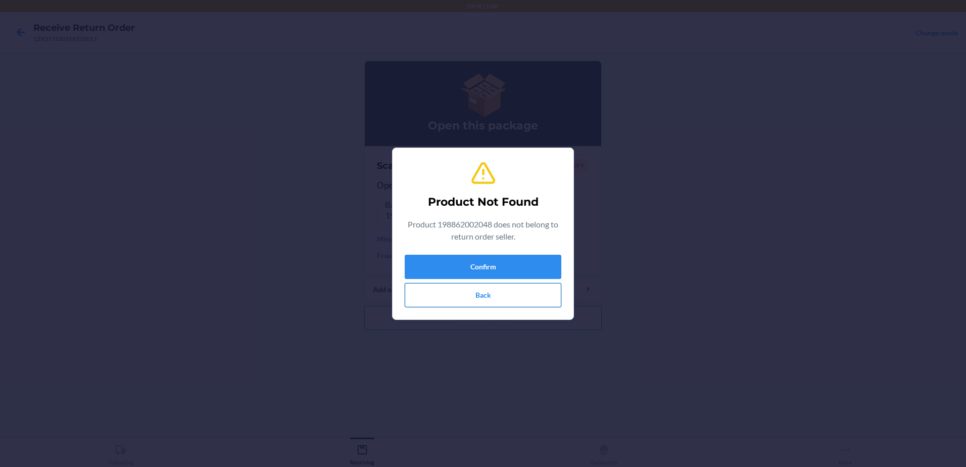
click at [522, 299] on button "Back" at bounding box center [482, 295] width 157 height 24
click at [493, 268] on button "Confirm" at bounding box center [482, 267] width 157 height 24
click at [492, 265] on button "Confirm" at bounding box center [482, 267] width 157 height 24
click at [496, 288] on button "Back" at bounding box center [482, 295] width 157 height 24
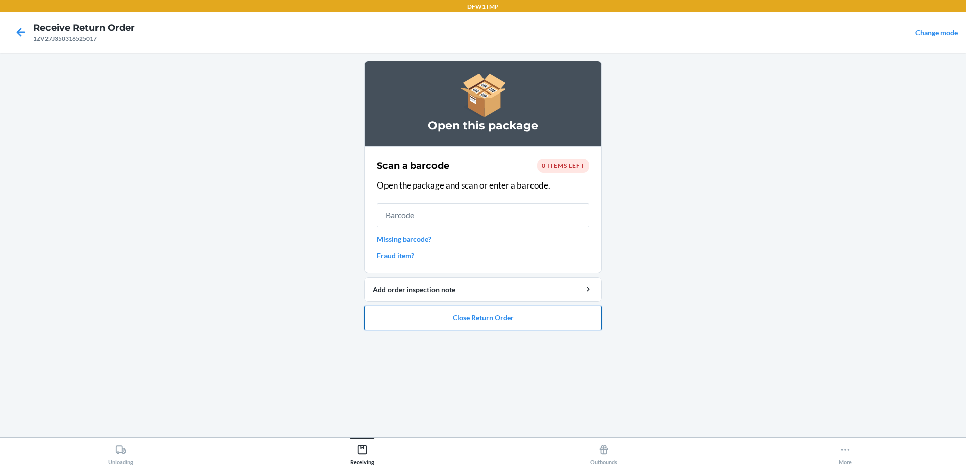
click at [505, 321] on button "Close Return Order" at bounding box center [482, 318] width 237 height 24
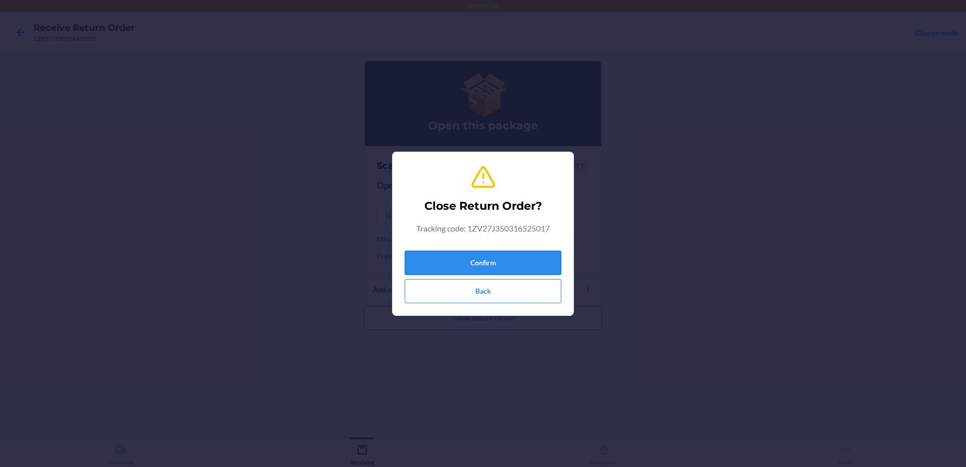
click at [530, 261] on button "Confirm" at bounding box center [482, 262] width 157 height 24
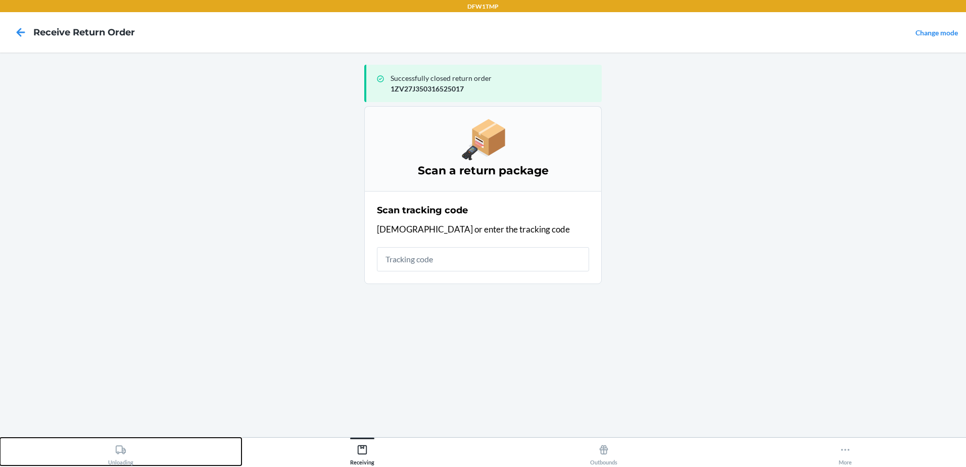
click at [118, 451] on icon at bounding box center [121, 449] width 10 height 9
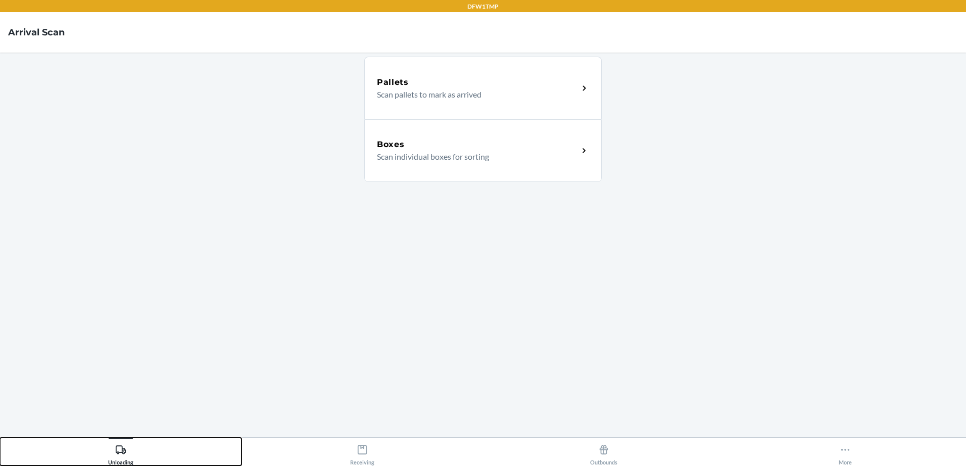
click at [0, 437] on button "Unloading" at bounding box center [120, 451] width 241 height 28
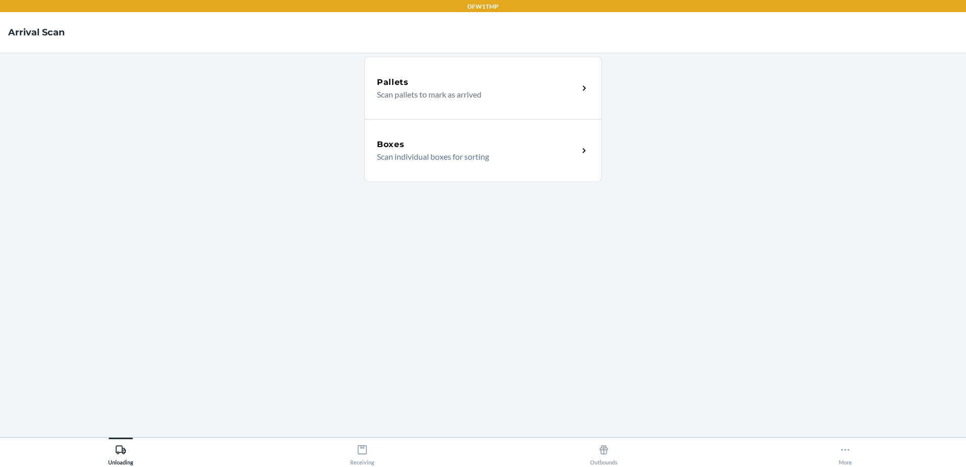
click at [427, 139] on div "Boxes" at bounding box center [477, 144] width 201 height 12
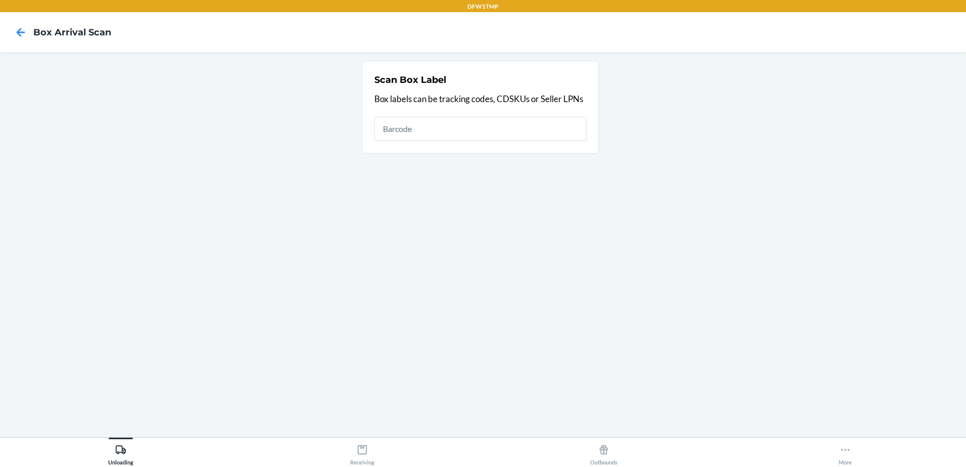
click at [410, 133] on input "text" at bounding box center [480, 129] width 212 height 24
type input "42076140"
type input "4"
type input "1ZV27J350316525017"
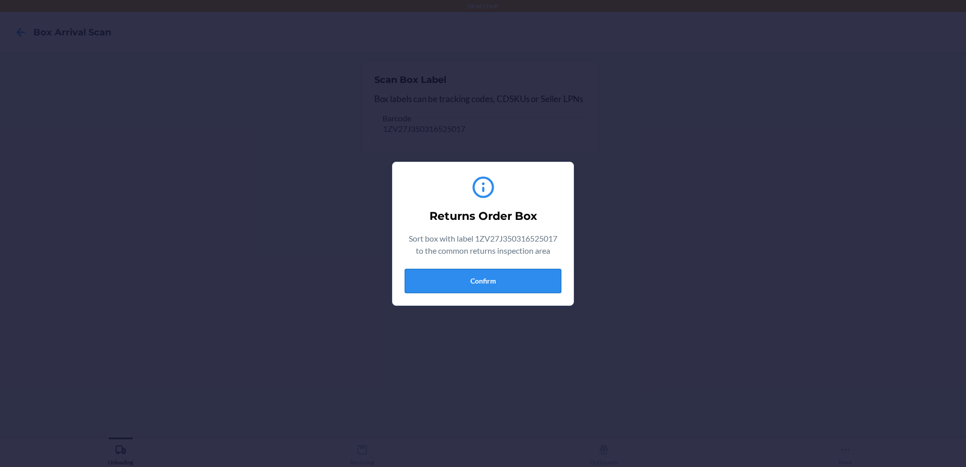
click at [471, 270] on button "Confirm" at bounding box center [482, 281] width 157 height 24
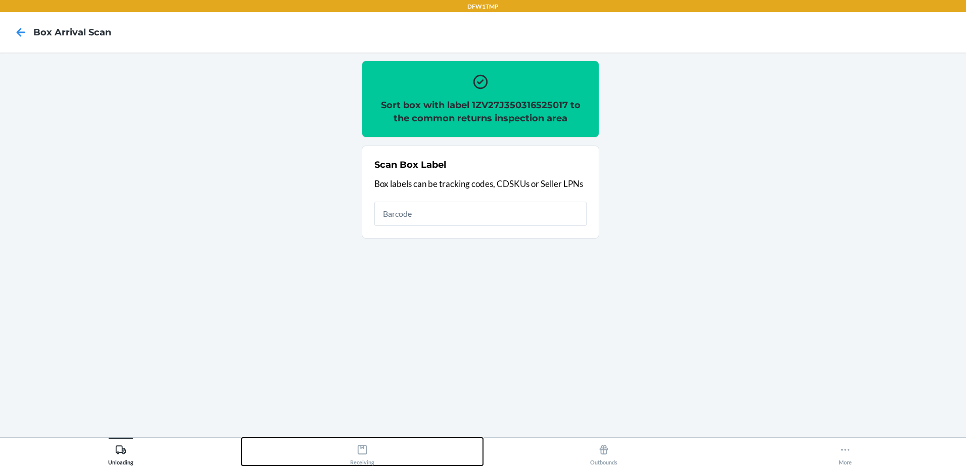
click at [359, 450] on icon at bounding box center [362, 449] width 11 height 11
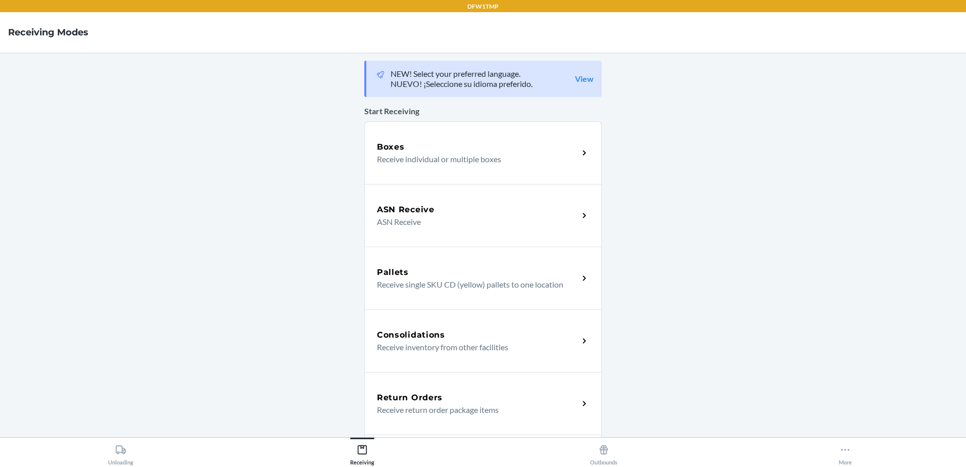
click at [435, 398] on h5 "Return Orders" at bounding box center [410, 397] width 66 height 12
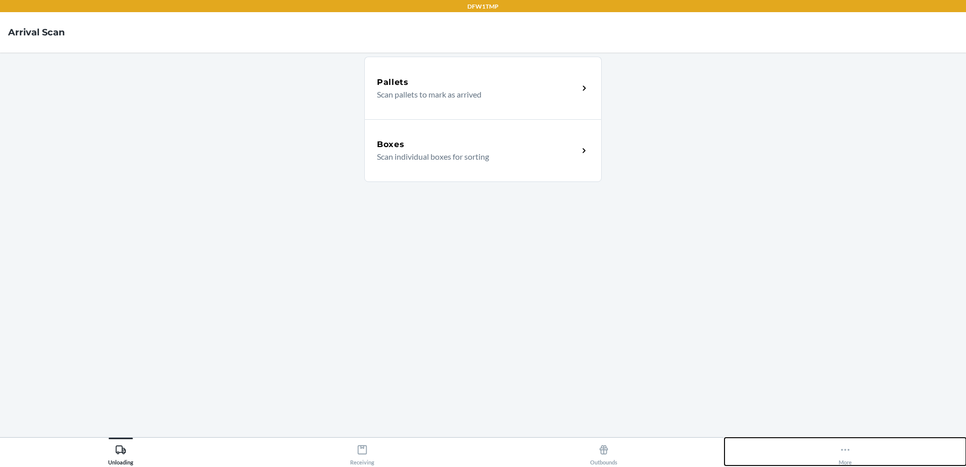
click at [849, 455] on div "More" at bounding box center [844, 452] width 13 height 25
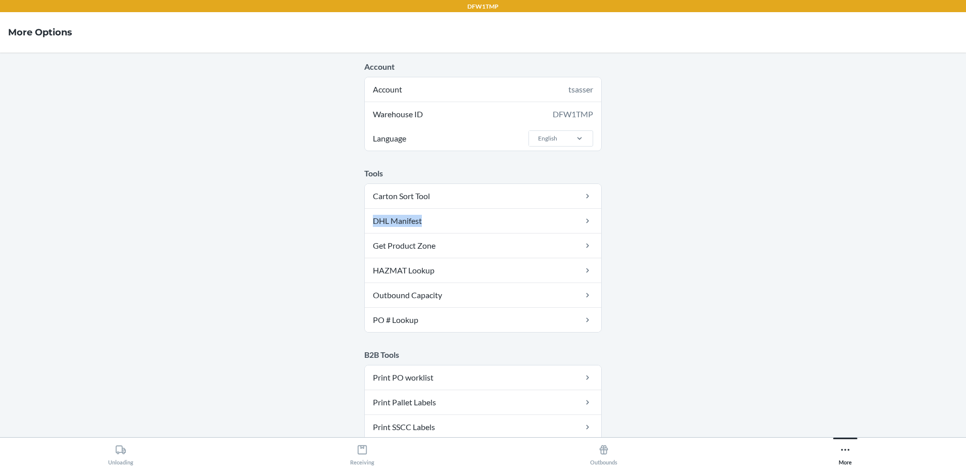
drag, startPoint x: 956, startPoint y: 199, endPoint x: 959, endPoint y: 211, distance: 12.0
click at [959, 213] on main "Account Account tsasser Warehouse ID DFW1TMP Language English Tools Carton Sort…" at bounding box center [483, 245] width 966 height 384
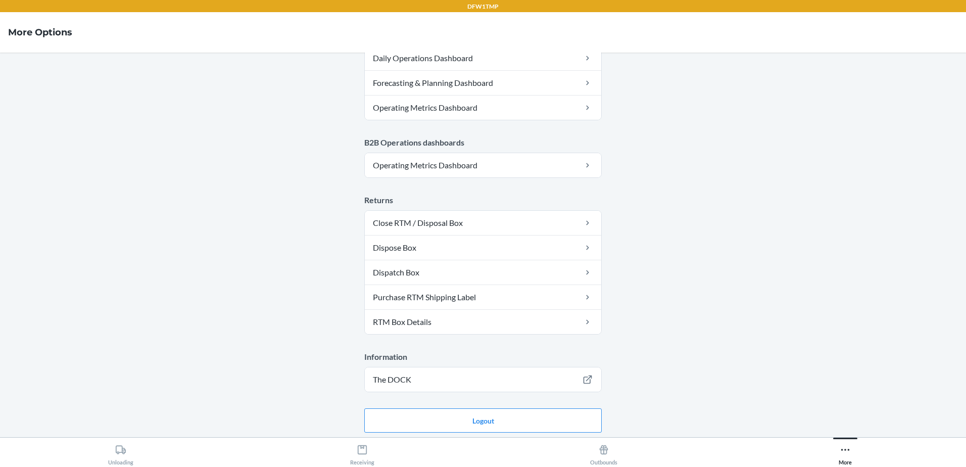
scroll to position [504, 0]
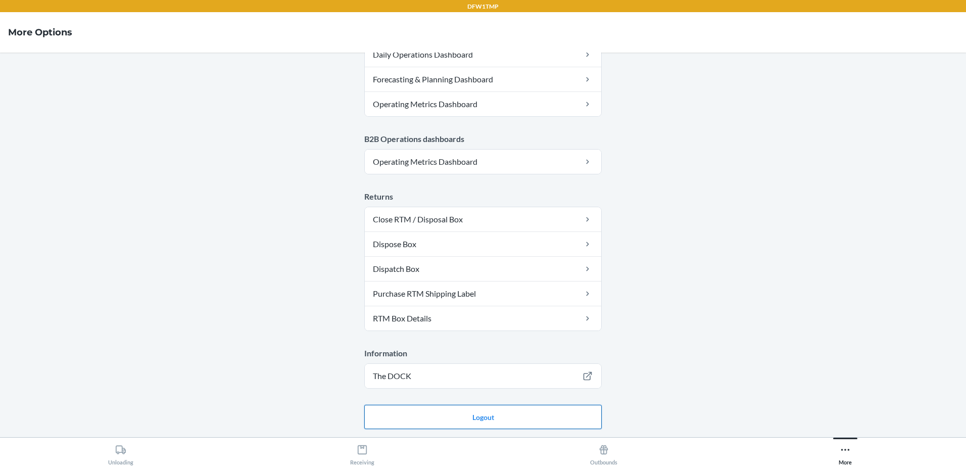
click at [484, 416] on button "Logout" at bounding box center [482, 416] width 237 height 24
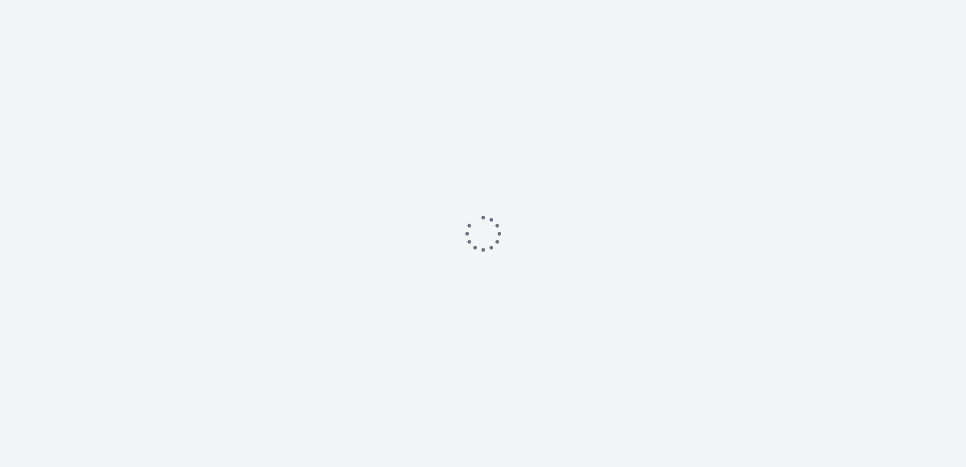
click at [481, 415] on div at bounding box center [483, 233] width 966 height 467
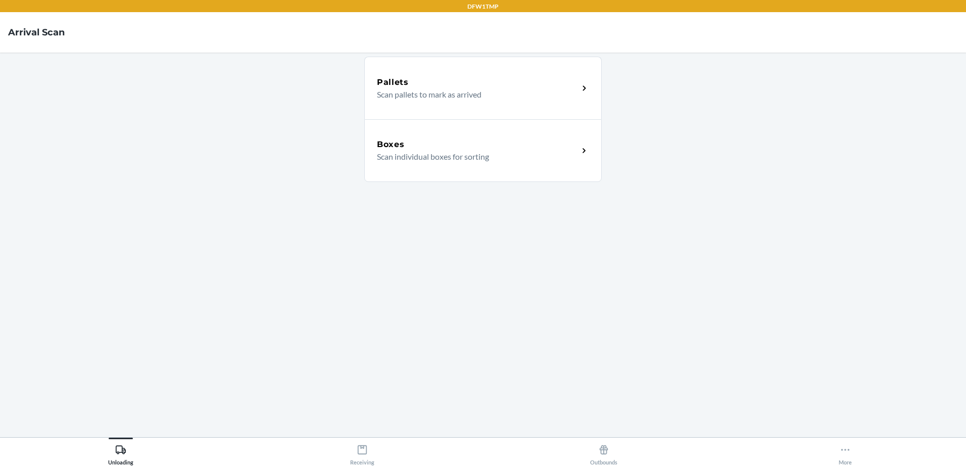
click at [533, 150] on p "Scan individual boxes for sorting" at bounding box center [473, 156] width 193 height 12
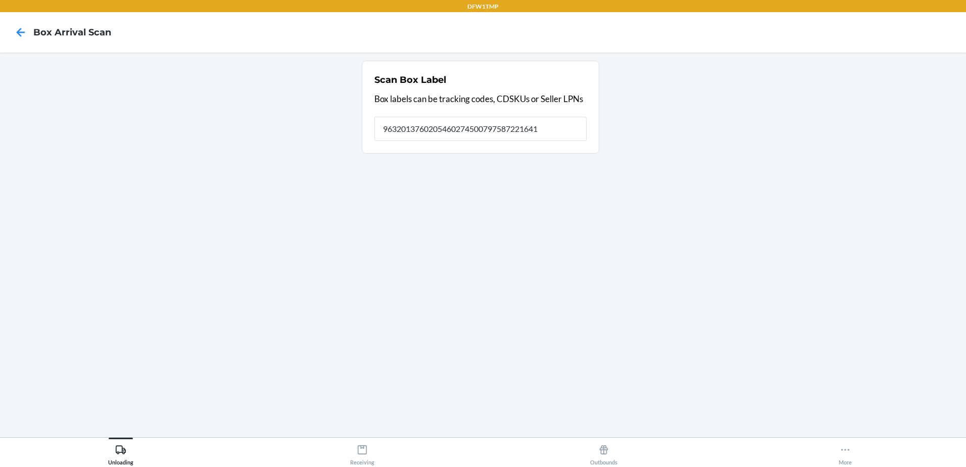
type input "9632013760205460274500797587221641"
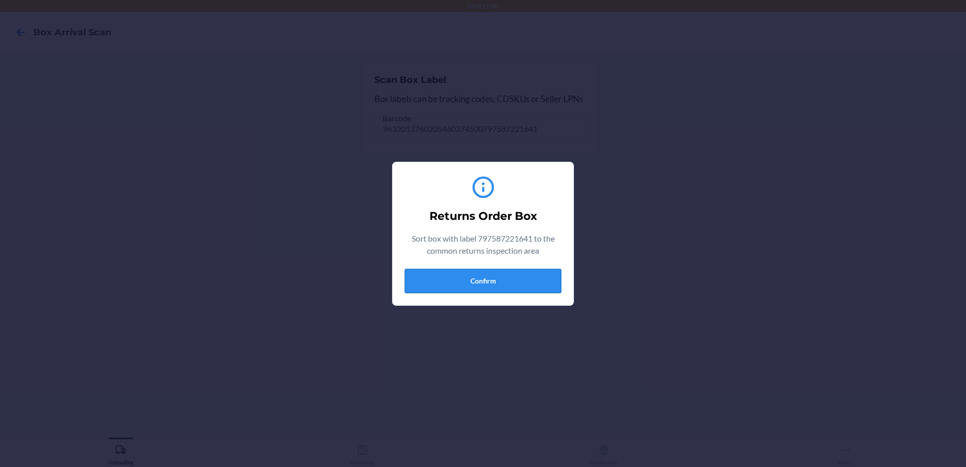
drag, startPoint x: 494, startPoint y: 245, endPoint x: 486, endPoint y: 274, distance: 29.9
click at [486, 271] on div "Returns Order Box Sort box with label 797587221641 to the common returns inspec…" at bounding box center [482, 233] width 157 height 127
click at [486, 280] on button "Confirm" at bounding box center [482, 281] width 157 height 24
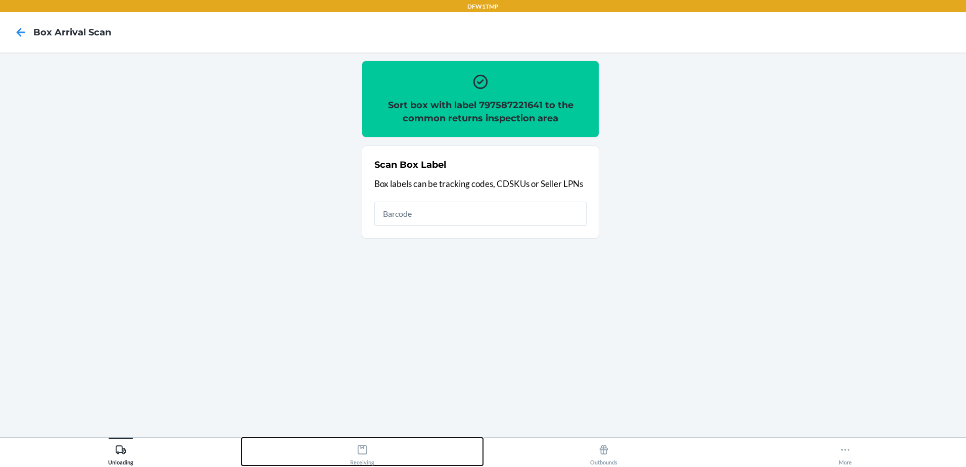
click at [356, 452] on div "Receiving" at bounding box center [362, 452] width 24 height 25
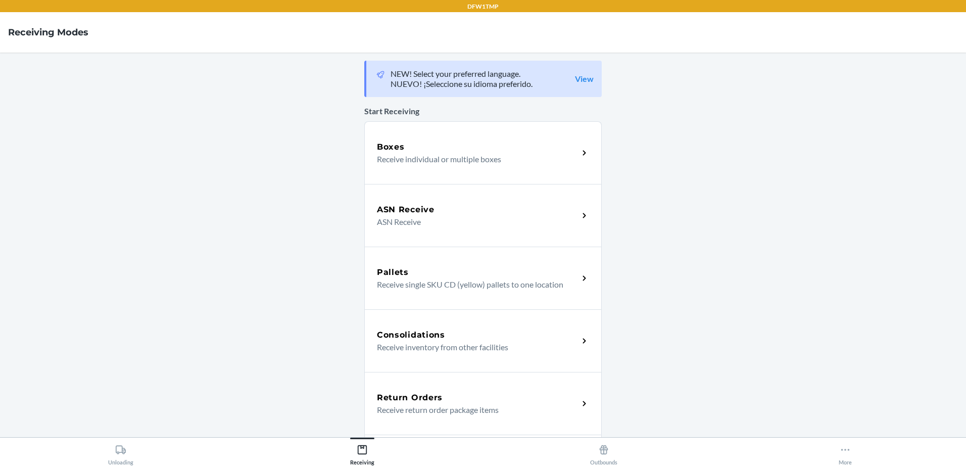
click at [438, 391] on div "Return Orders" at bounding box center [477, 397] width 201 height 12
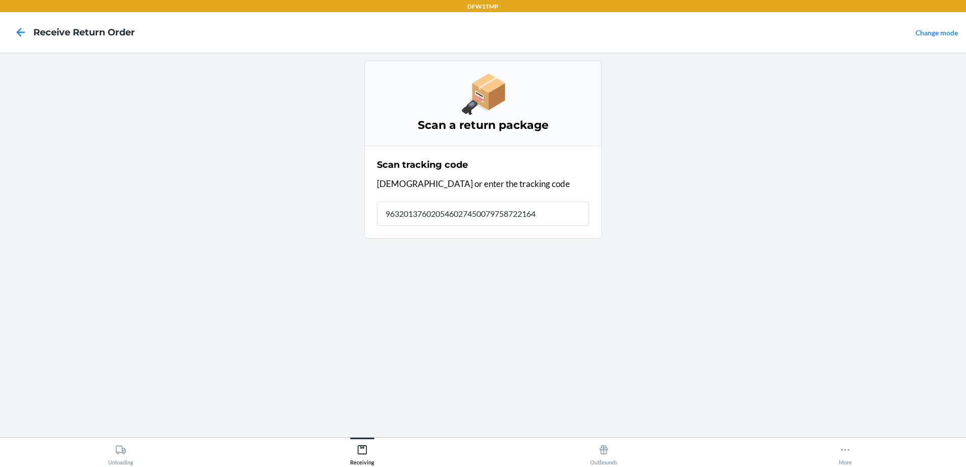
type input "9632013760205460274500797587221641"
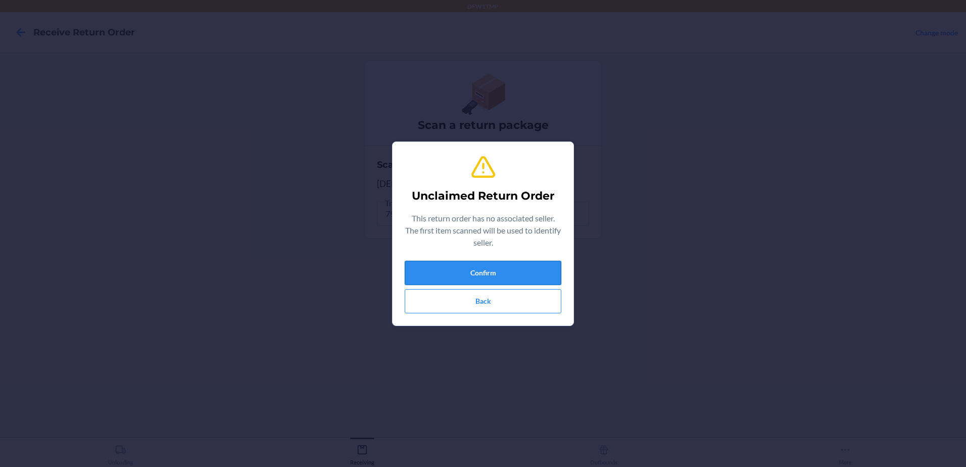
click at [479, 270] on button "Confirm" at bounding box center [482, 273] width 157 height 24
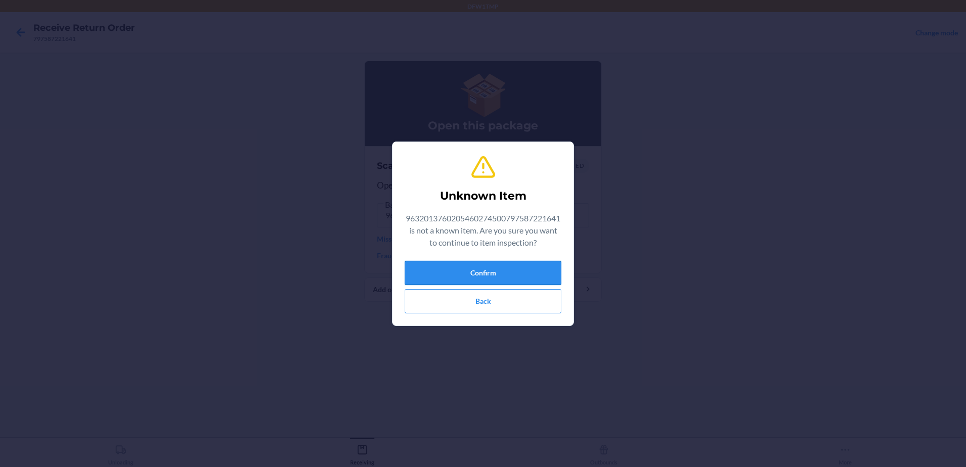
click at [527, 276] on button "Confirm" at bounding box center [482, 273] width 157 height 24
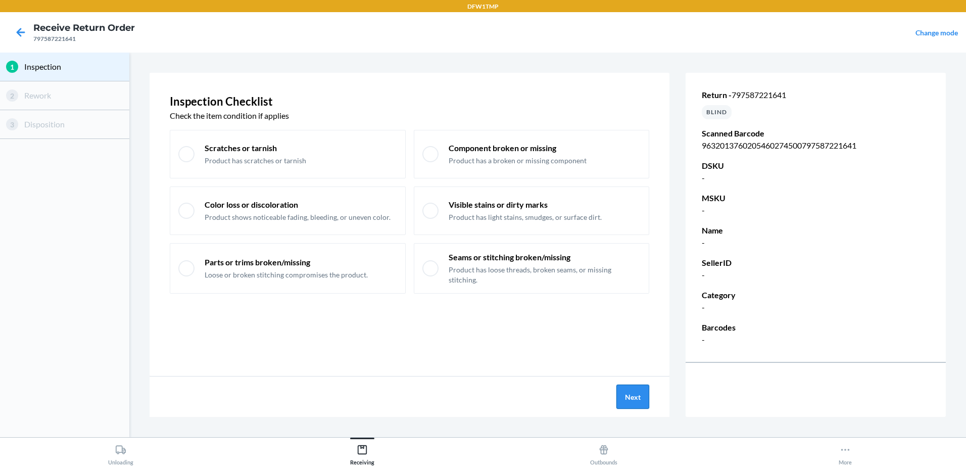
click at [641, 385] on button "Next" at bounding box center [632, 396] width 33 height 24
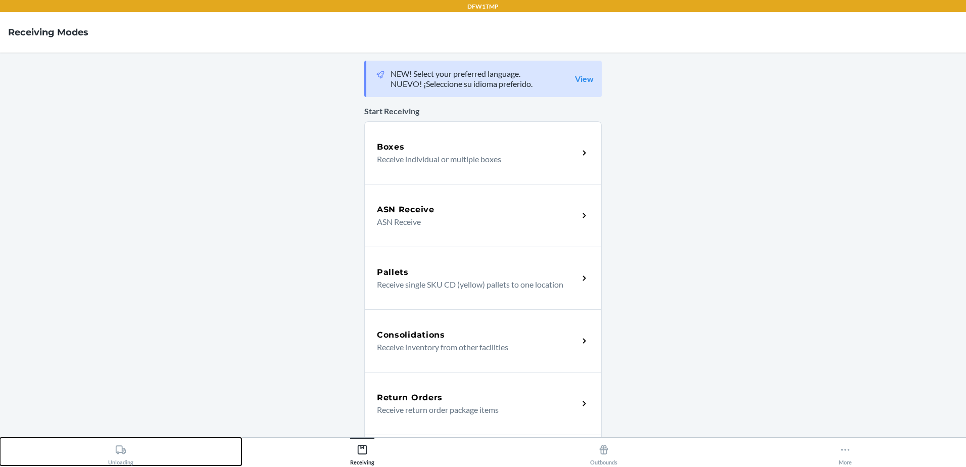
click at [132, 451] on div "Unloading" at bounding box center [120, 452] width 25 height 25
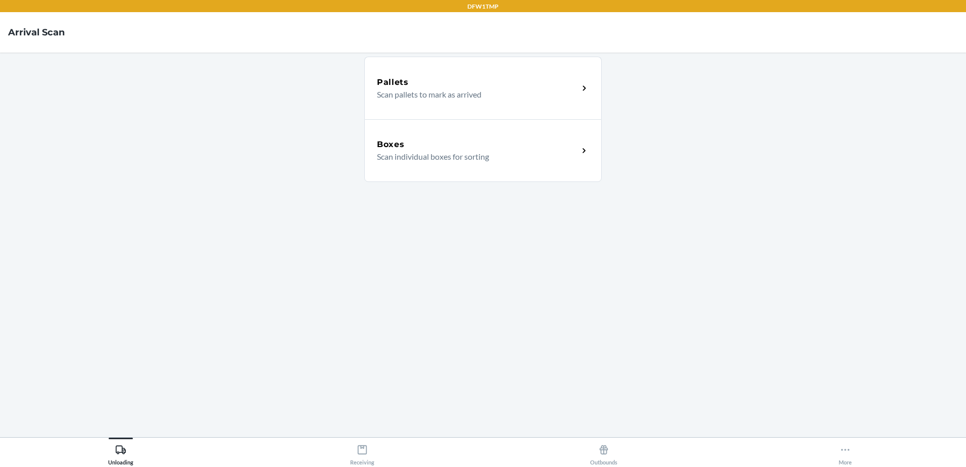
click at [216, 136] on main "Pallets Scan pallets to mark as arrived Boxes Scan individual boxes for sorting" at bounding box center [483, 245] width 966 height 384
click at [490, 174] on div "Boxes Scan individual boxes for sorting" at bounding box center [482, 150] width 237 height 63
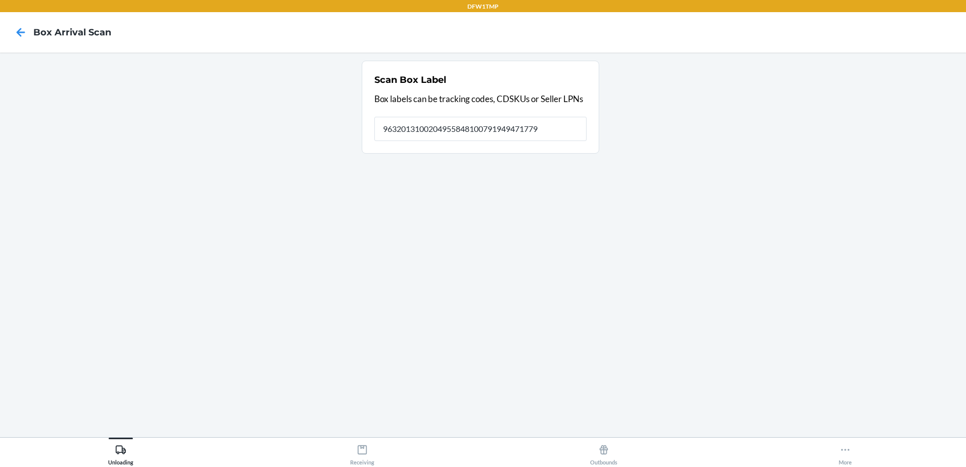
type input "9632013100204955848100791949471779"
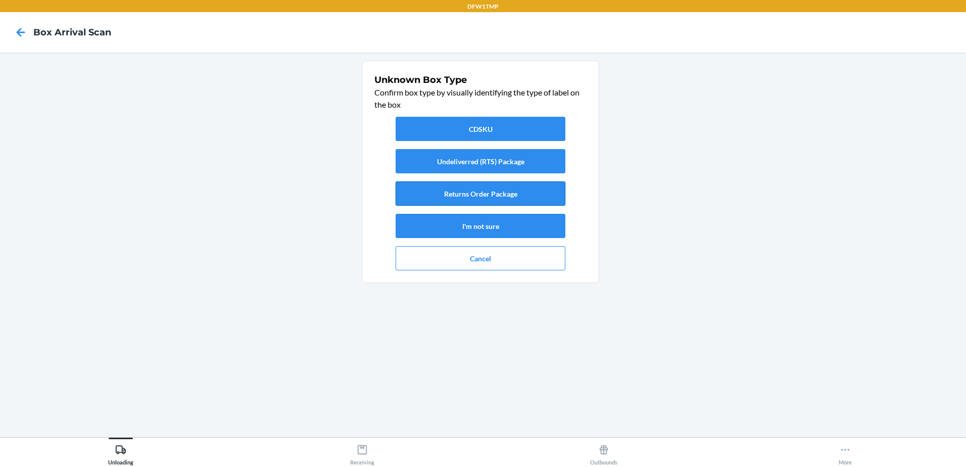
click at [435, 199] on button "Returns Order Package" at bounding box center [480, 193] width 170 height 24
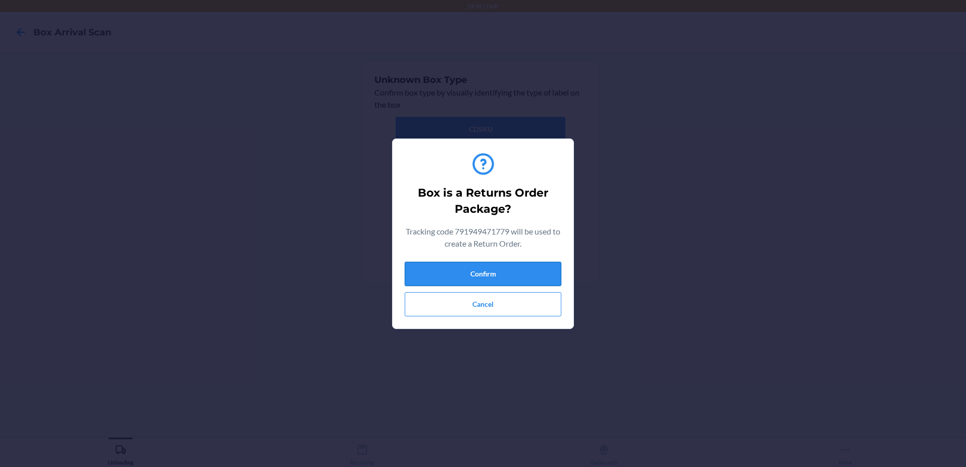
click at [459, 265] on button "Confirm" at bounding box center [482, 274] width 157 height 24
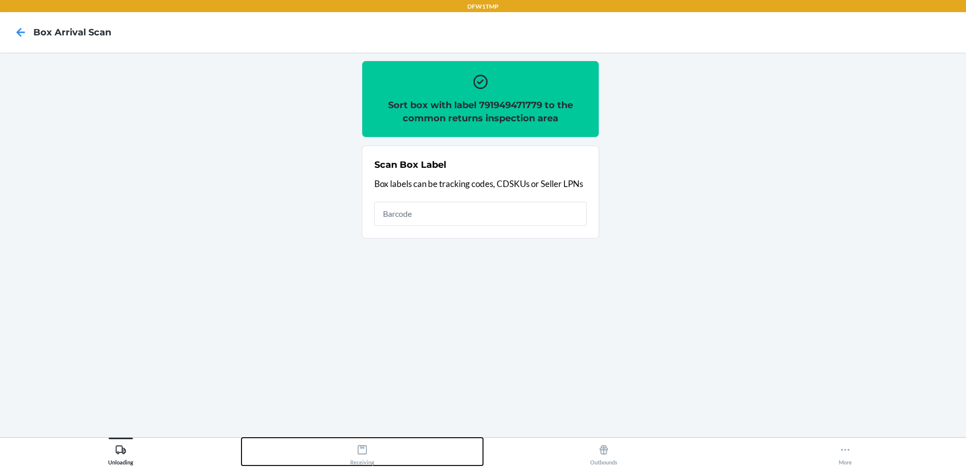
click at [360, 464] on div "Receiving" at bounding box center [362, 452] width 24 height 25
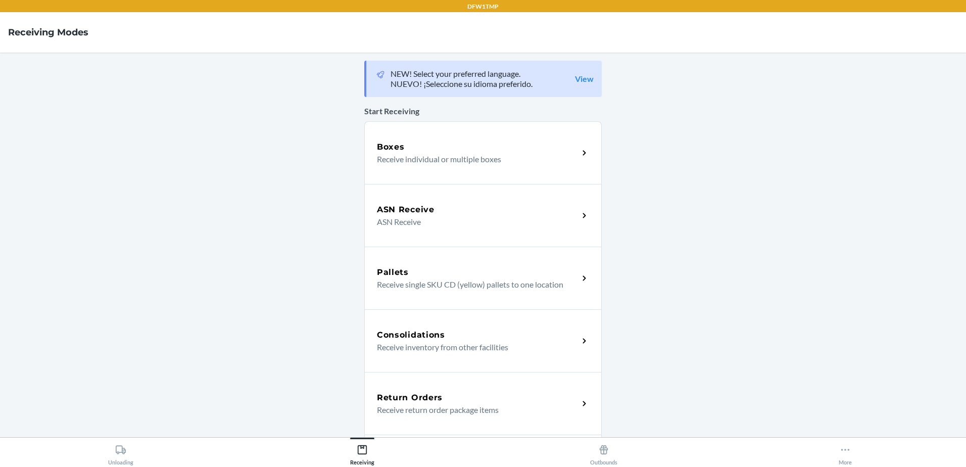
click at [425, 407] on p "Receive return order package items" at bounding box center [473, 409] width 193 height 12
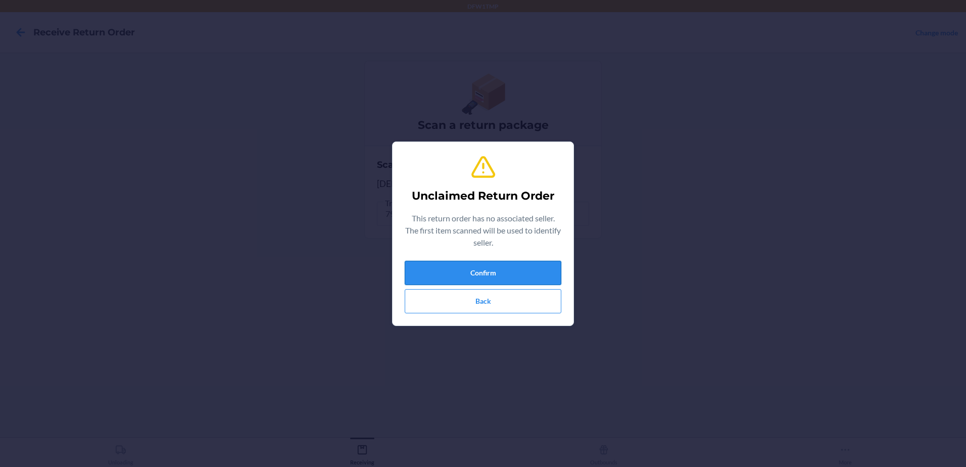
click at [426, 261] on button "Confirm" at bounding box center [482, 273] width 157 height 24
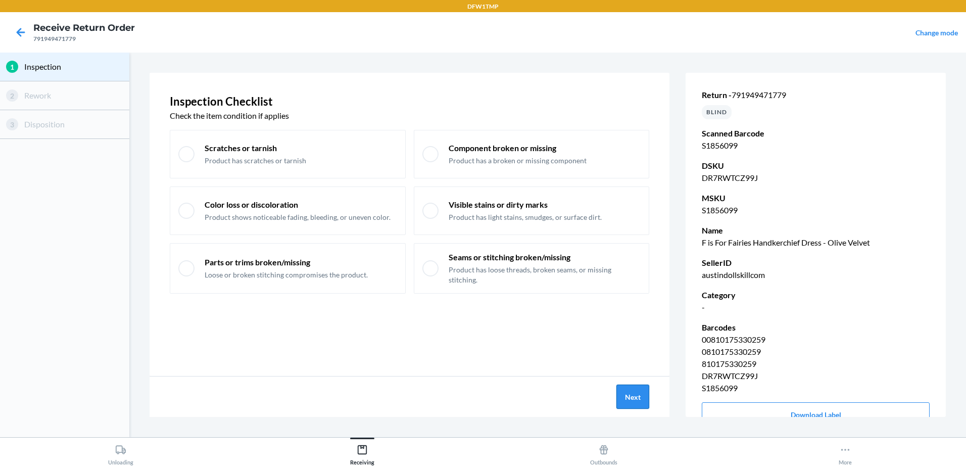
drag, startPoint x: 691, startPoint y: 92, endPoint x: 626, endPoint y: 392, distance: 307.0
click at [626, 392] on button "Next" at bounding box center [632, 396] width 33 height 24
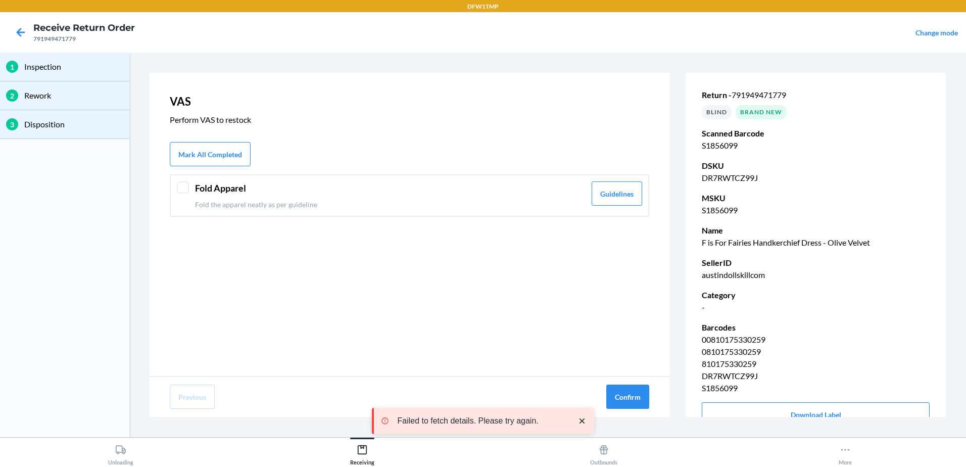
click at [177, 186] on div at bounding box center [183, 187] width 12 height 12
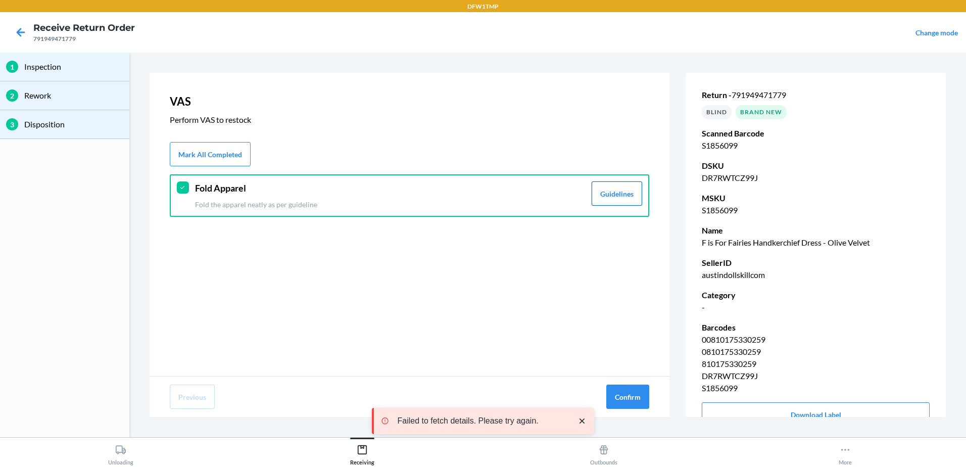
click at [629, 188] on button "Guidelines" at bounding box center [616, 193] width 50 height 24
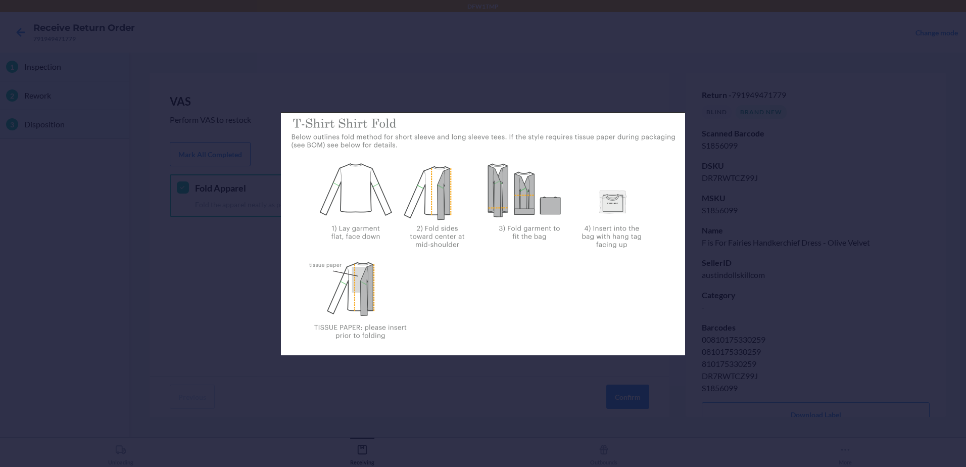
drag, startPoint x: 777, startPoint y: 198, endPoint x: 775, endPoint y: 204, distance: 5.3
click at [781, 199] on div at bounding box center [483, 233] width 966 height 467
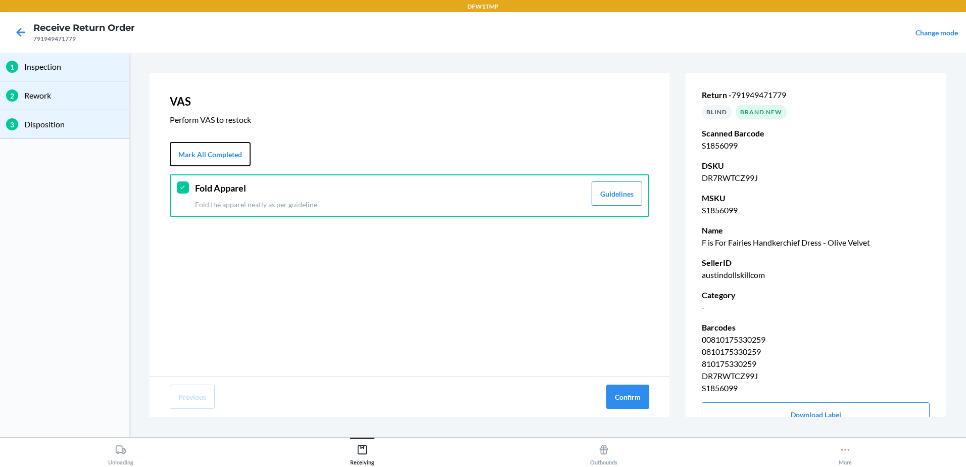
drag, startPoint x: 241, startPoint y: 151, endPoint x: 256, endPoint y: 159, distance: 16.3
click at [244, 155] on button "Mark All Completed" at bounding box center [210, 154] width 81 height 24
click at [628, 389] on button "Confirm" at bounding box center [627, 396] width 43 height 24
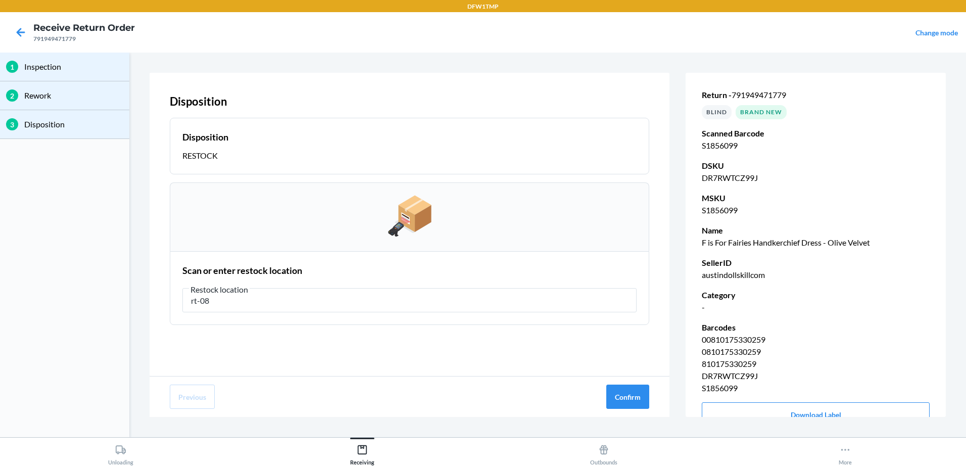
type input "rt-08"
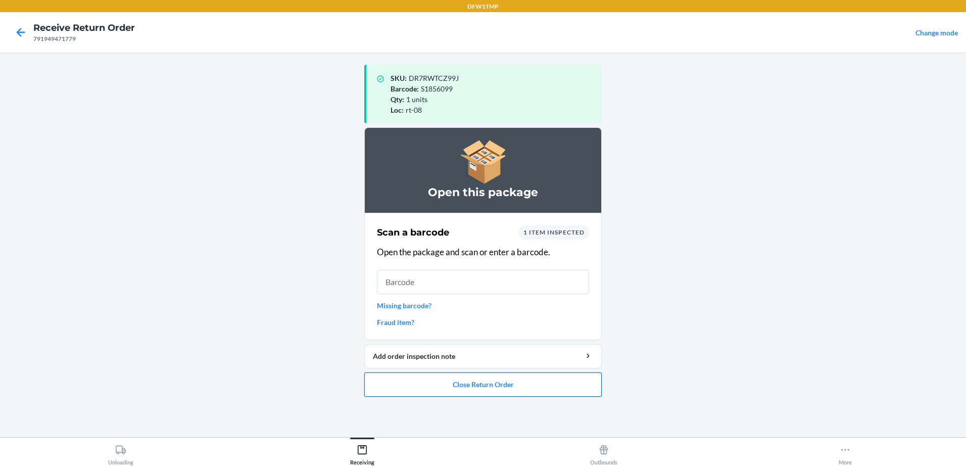
click at [398, 389] on button "Close Return Order" at bounding box center [482, 384] width 237 height 24
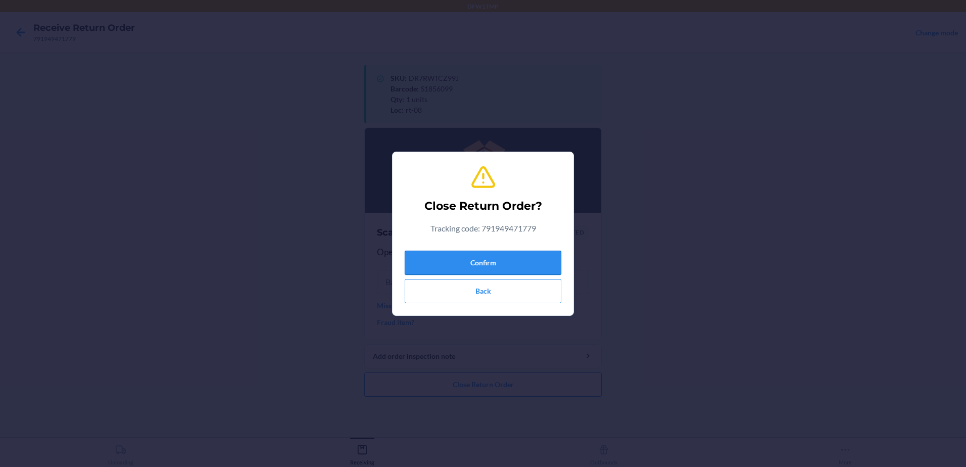
click at [449, 271] on button "Confirm" at bounding box center [482, 262] width 157 height 24
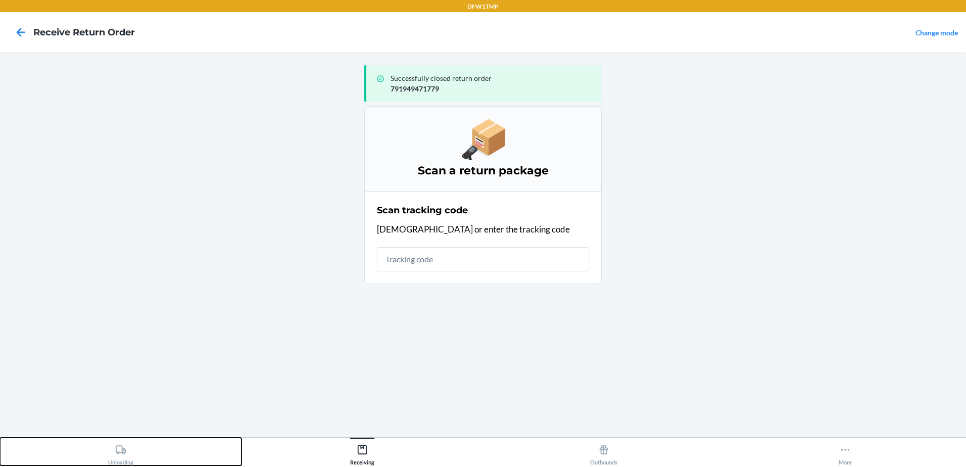
click at [120, 446] on icon at bounding box center [120, 449] width 11 height 11
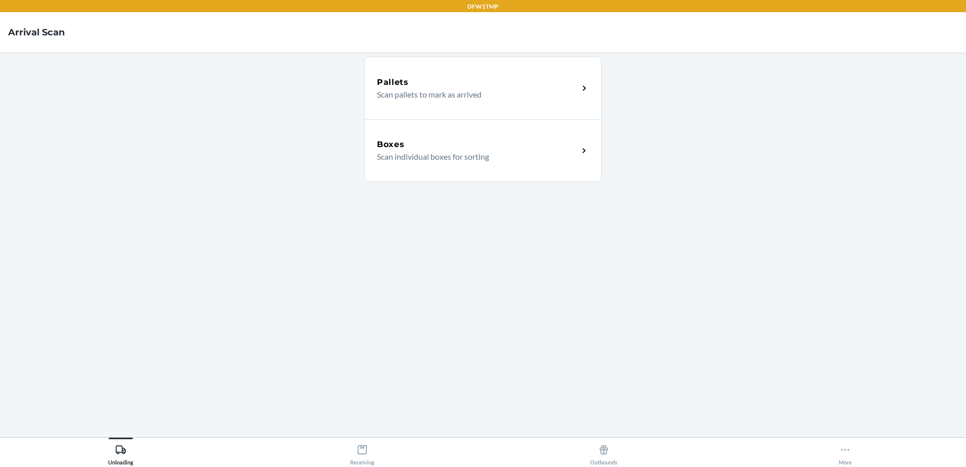
click at [437, 168] on div "Boxes Scan individual boxes for sorting" at bounding box center [482, 150] width 237 height 63
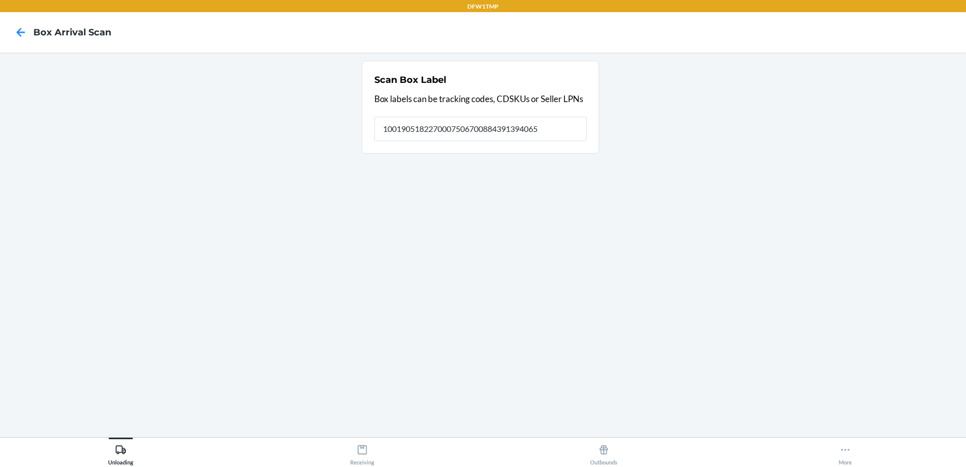
type input "1001905182270007506700884391394065"
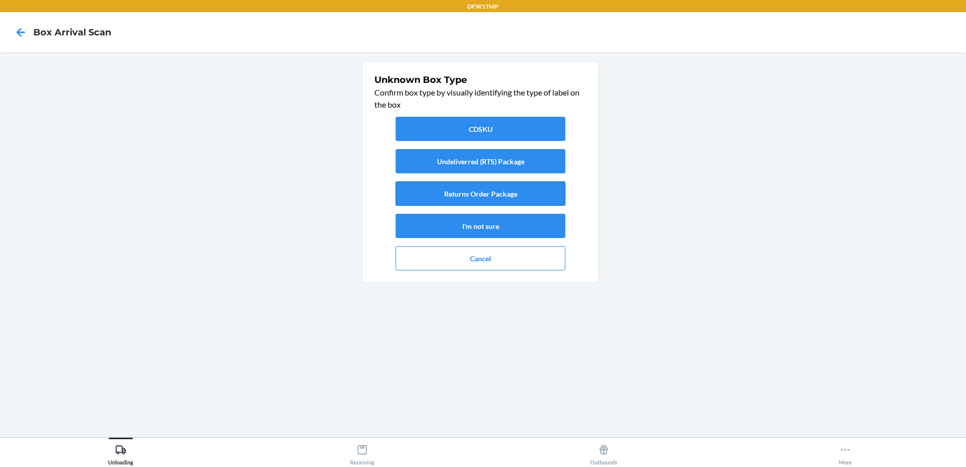
click at [477, 194] on button "Returns Order Package" at bounding box center [480, 193] width 170 height 24
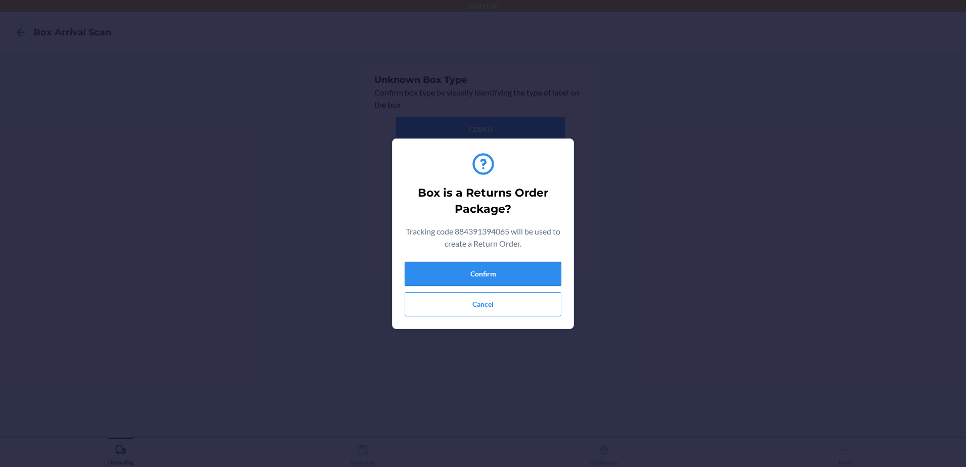
click at [507, 278] on button "Confirm" at bounding box center [482, 274] width 157 height 24
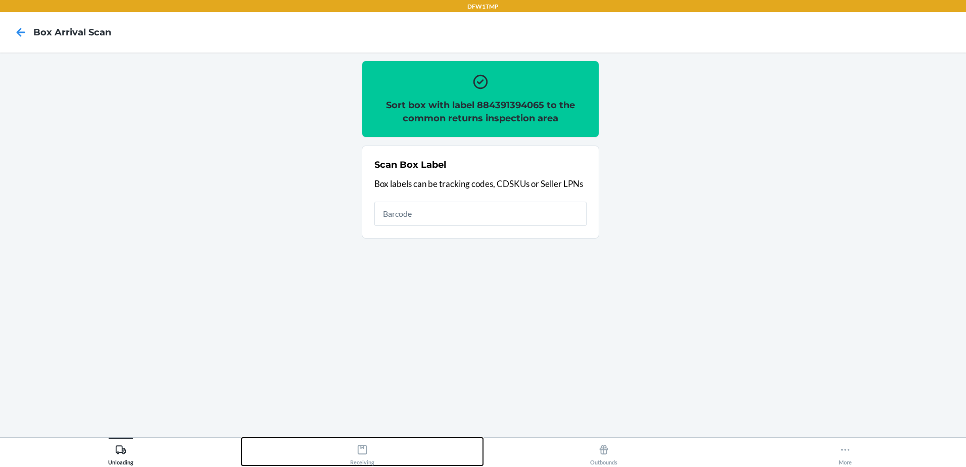
click at [377, 451] on button "Receiving" at bounding box center [361, 451] width 241 height 28
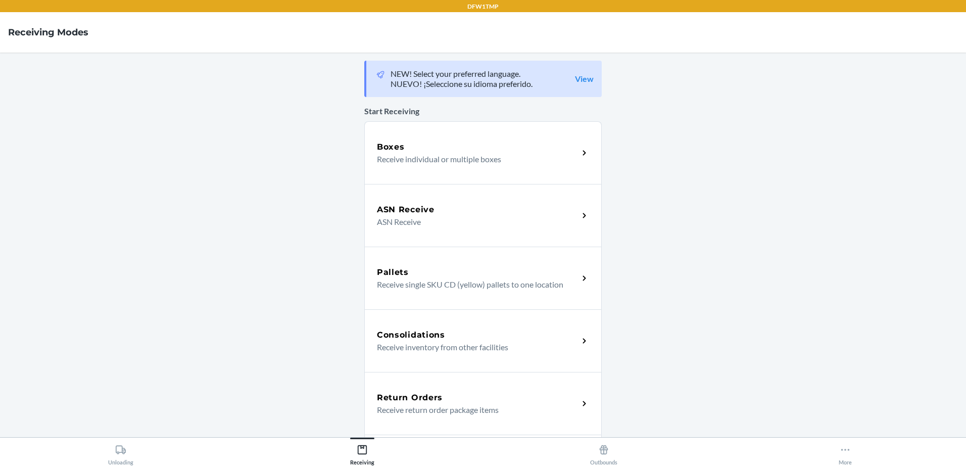
click at [410, 399] on h5 "Return Orders" at bounding box center [410, 397] width 66 height 12
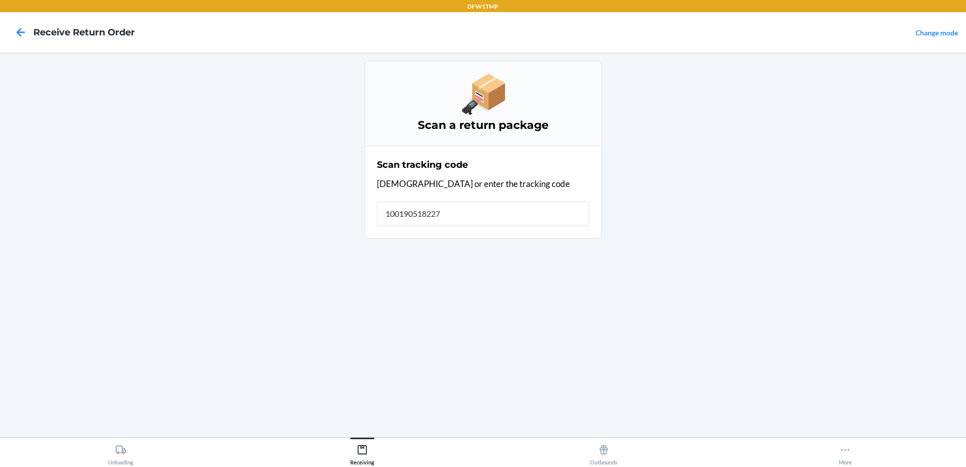
type input "1001905182270"
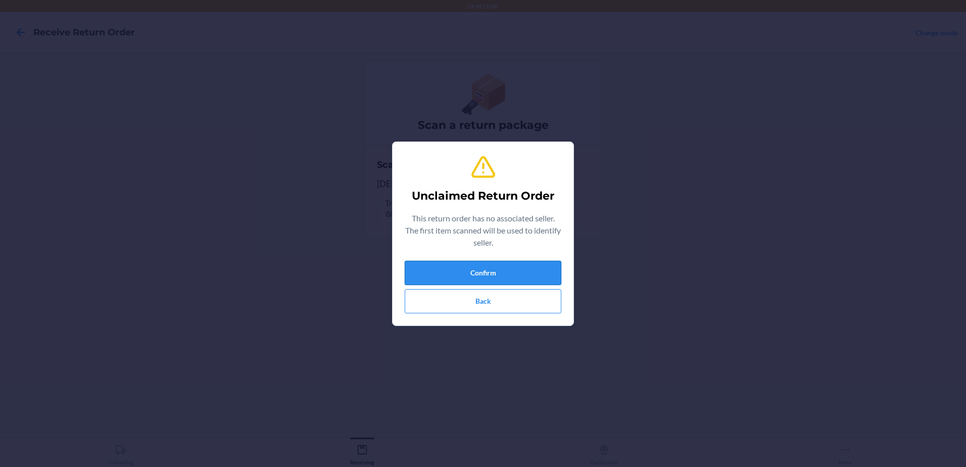
click at [479, 273] on button "Confirm" at bounding box center [482, 273] width 157 height 24
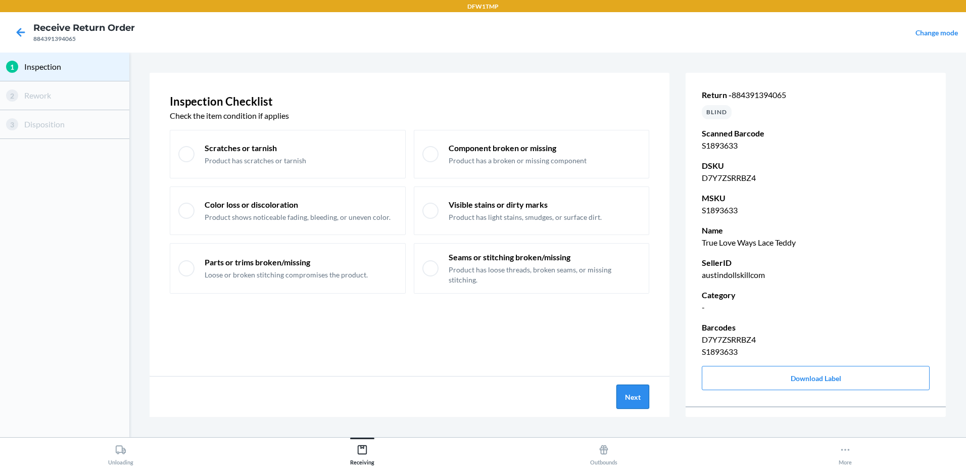
click at [640, 406] on button "Next" at bounding box center [632, 396] width 33 height 24
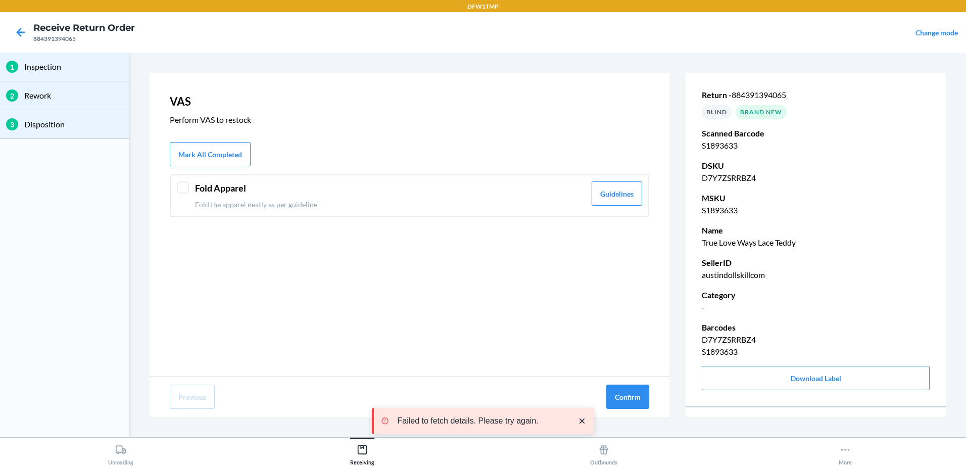
click at [183, 183] on div at bounding box center [183, 187] width 12 height 12
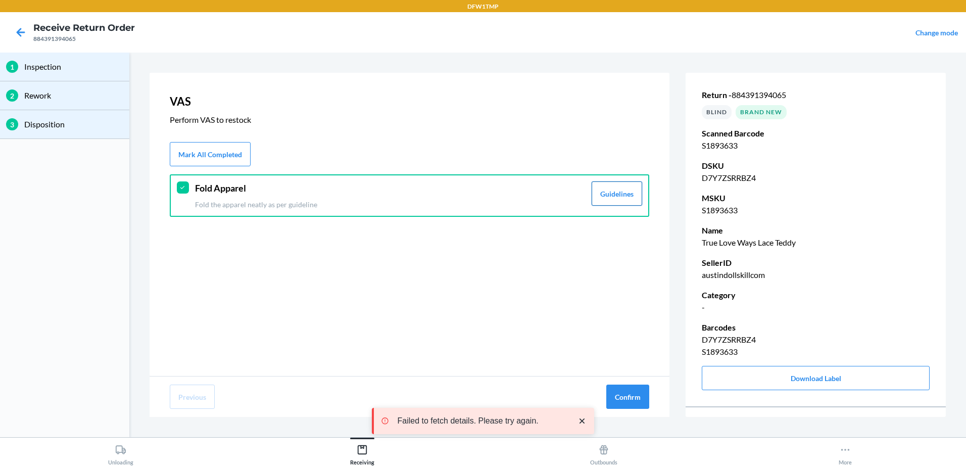
click at [614, 194] on button "Guidelines" at bounding box center [616, 193] width 50 height 24
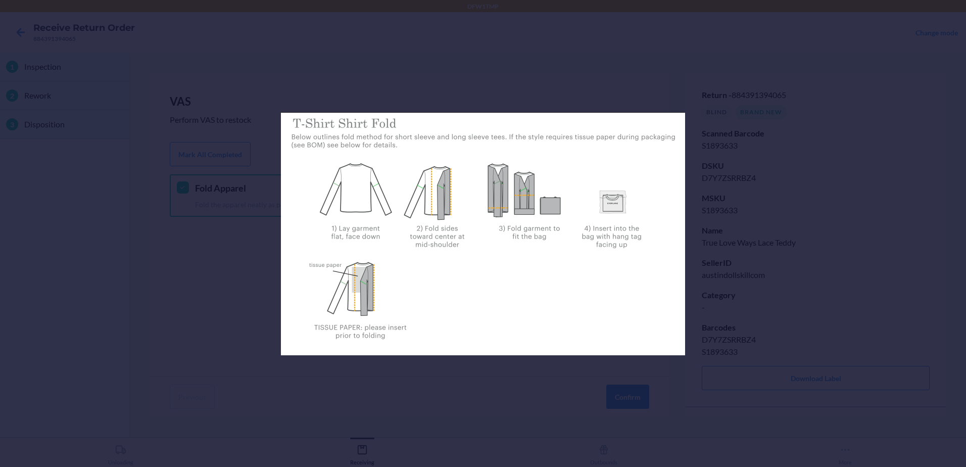
click at [792, 332] on div at bounding box center [483, 233] width 966 height 467
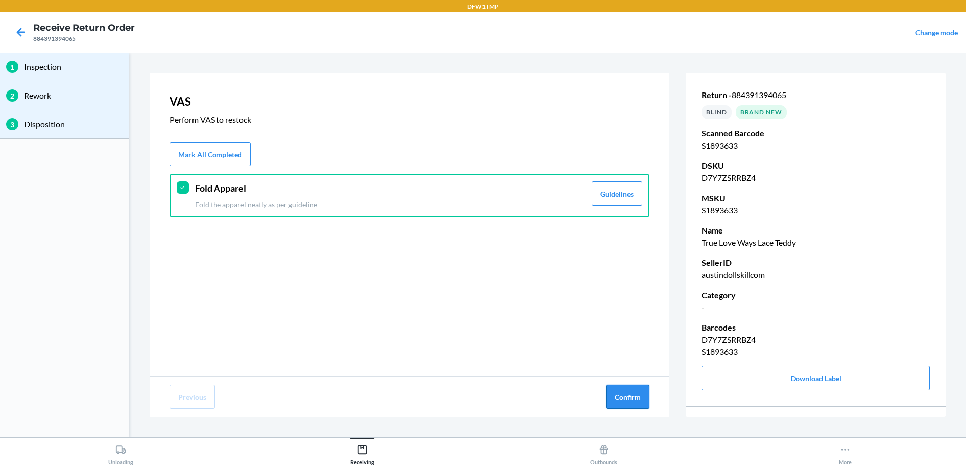
click at [634, 398] on button "Confirm" at bounding box center [627, 396] width 43 height 24
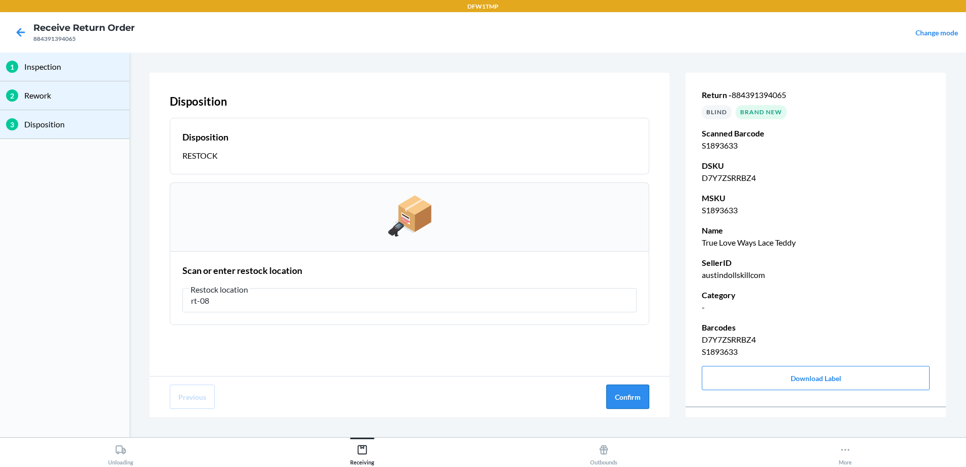
type input "rt-08"
click at [630, 398] on button "Confirm" at bounding box center [627, 396] width 43 height 24
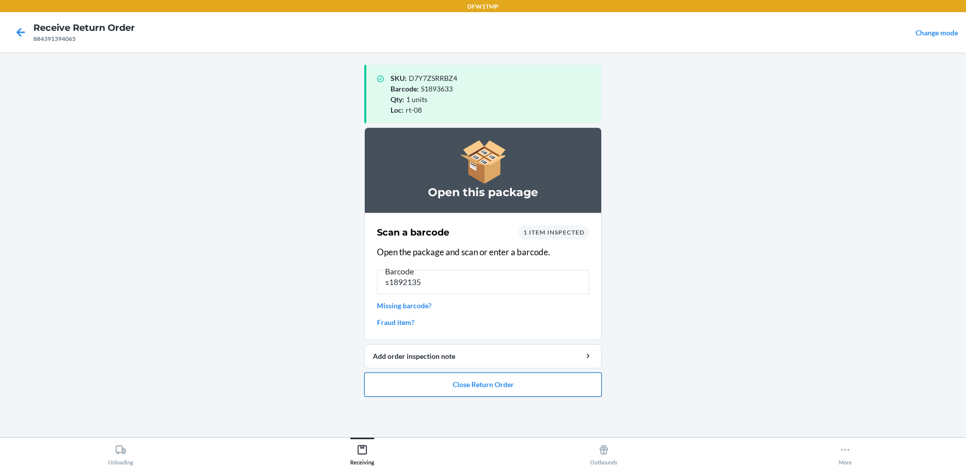
type input "s1892135"
click at [498, 388] on button "Close Return Order" at bounding box center [482, 384] width 237 height 24
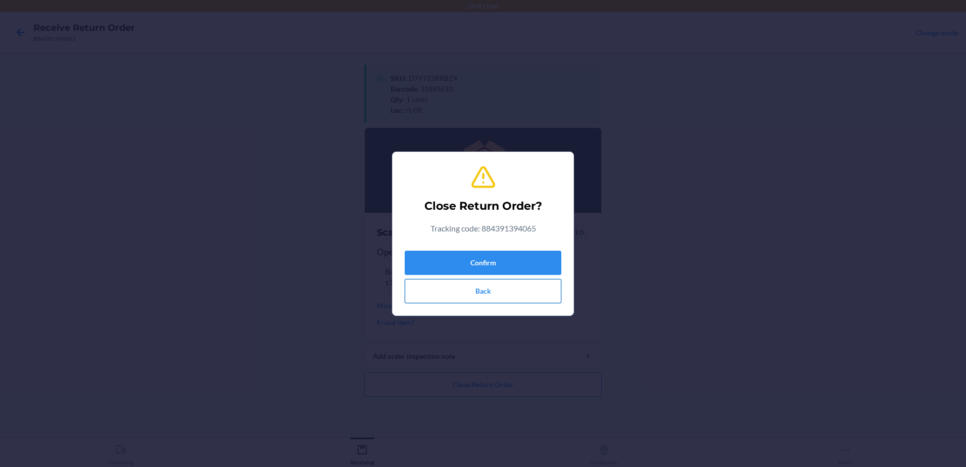
click at [441, 297] on button "Back" at bounding box center [482, 291] width 157 height 24
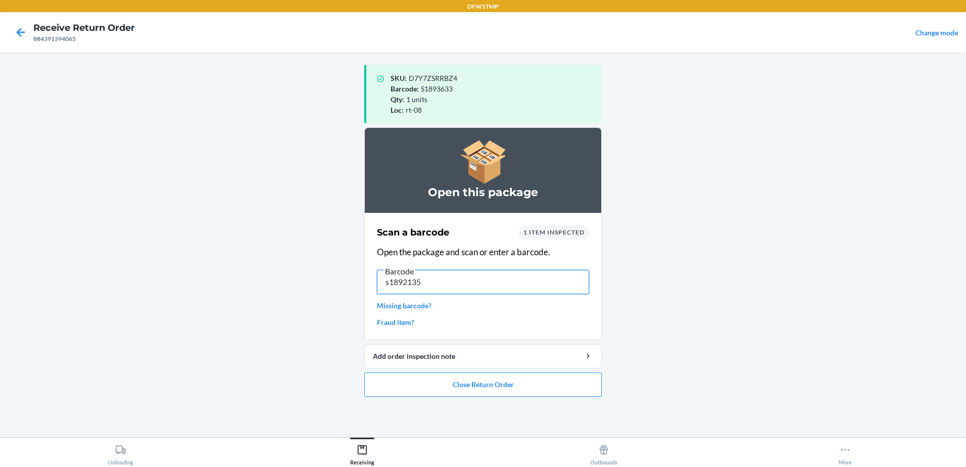
click at [451, 285] on input "s1892135" at bounding box center [483, 282] width 212 height 24
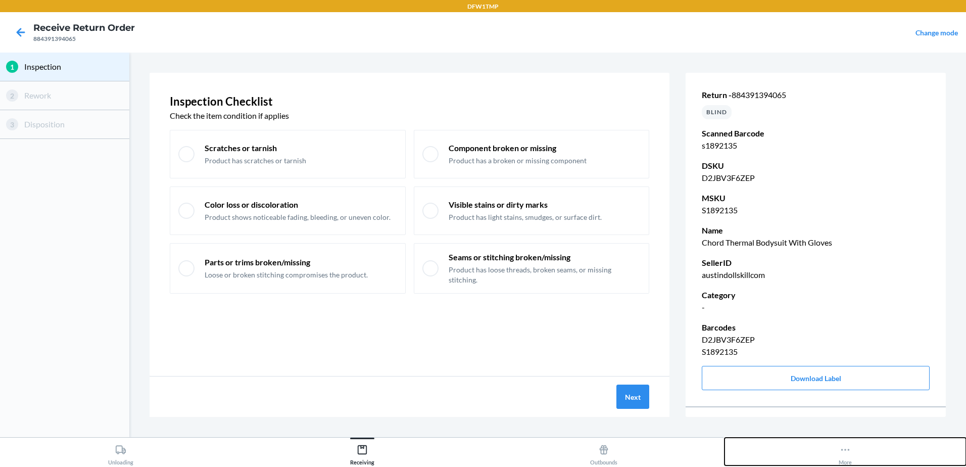
click at [839, 445] on icon at bounding box center [844, 449] width 11 height 11
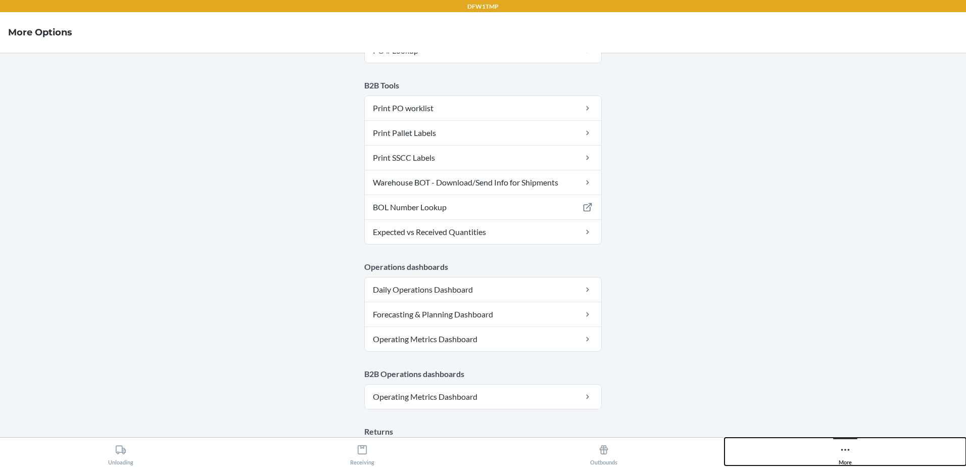
scroll to position [504, 0]
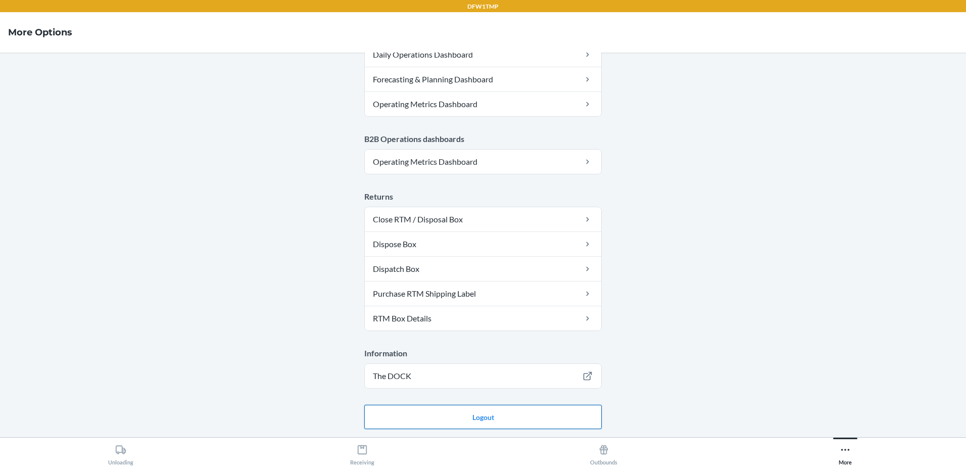
click at [505, 423] on button "Logout" at bounding box center [482, 416] width 237 height 24
